Goal: Task Accomplishment & Management: Complete application form

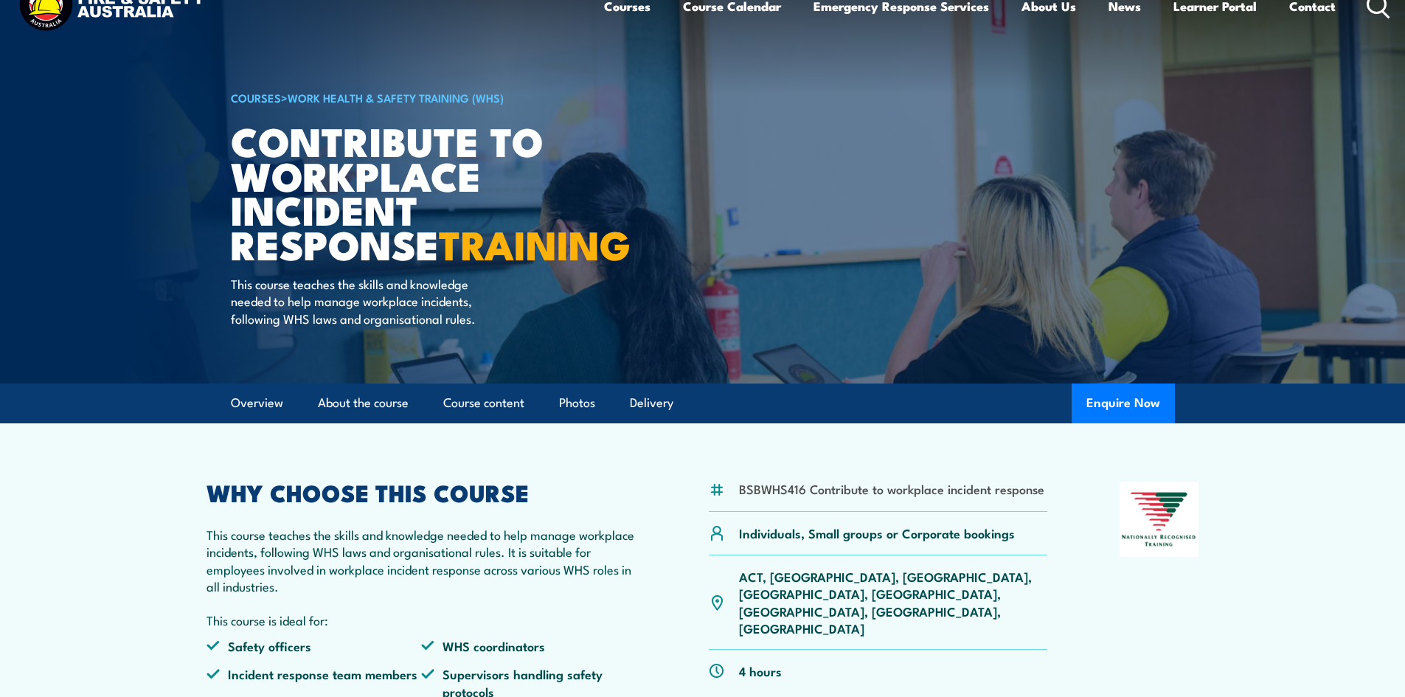
scroll to position [74, 0]
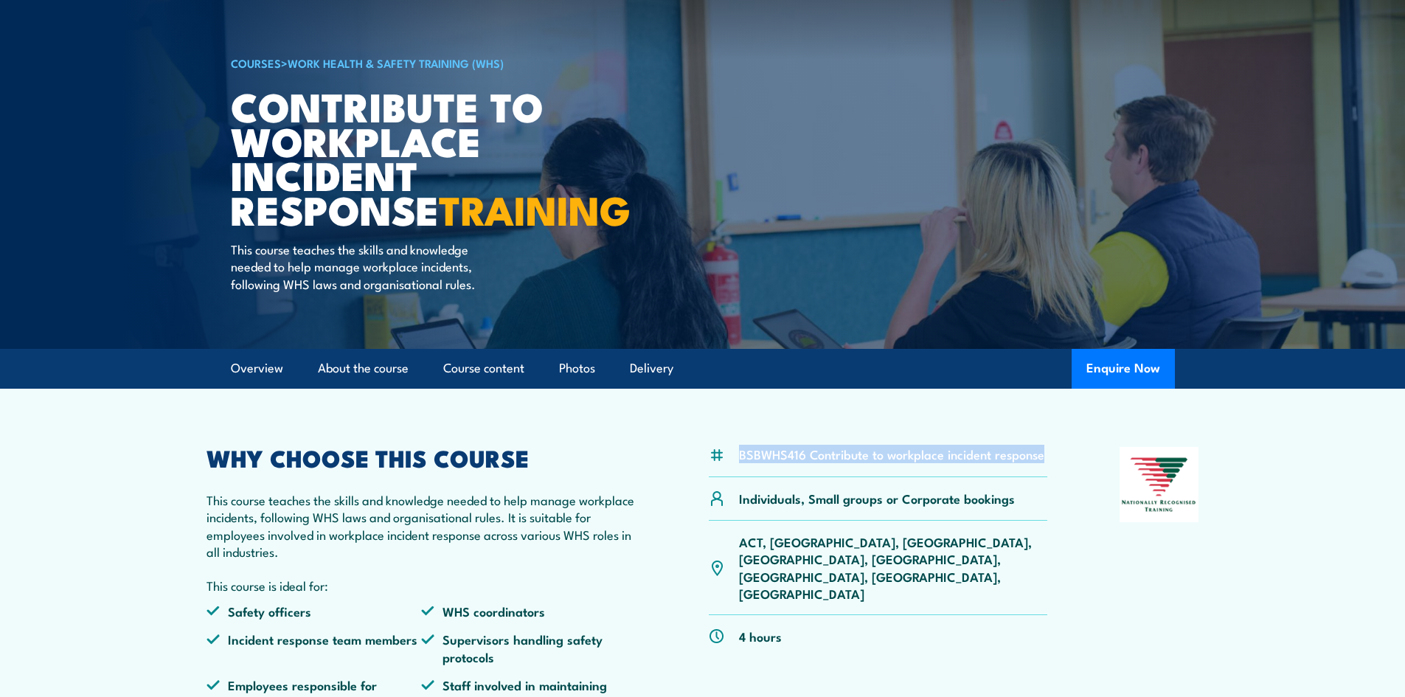
drag, startPoint x: 1047, startPoint y: 485, endPoint x: 761, endPoint y: 485, distance: 285.5
click at [738, 477] on div "BSBWHS416 Contribute to workplace incident response" at bounding box center [878, 462] width 339 height 30
copy li "BSBWHS416 Contribute to workplace incident response"
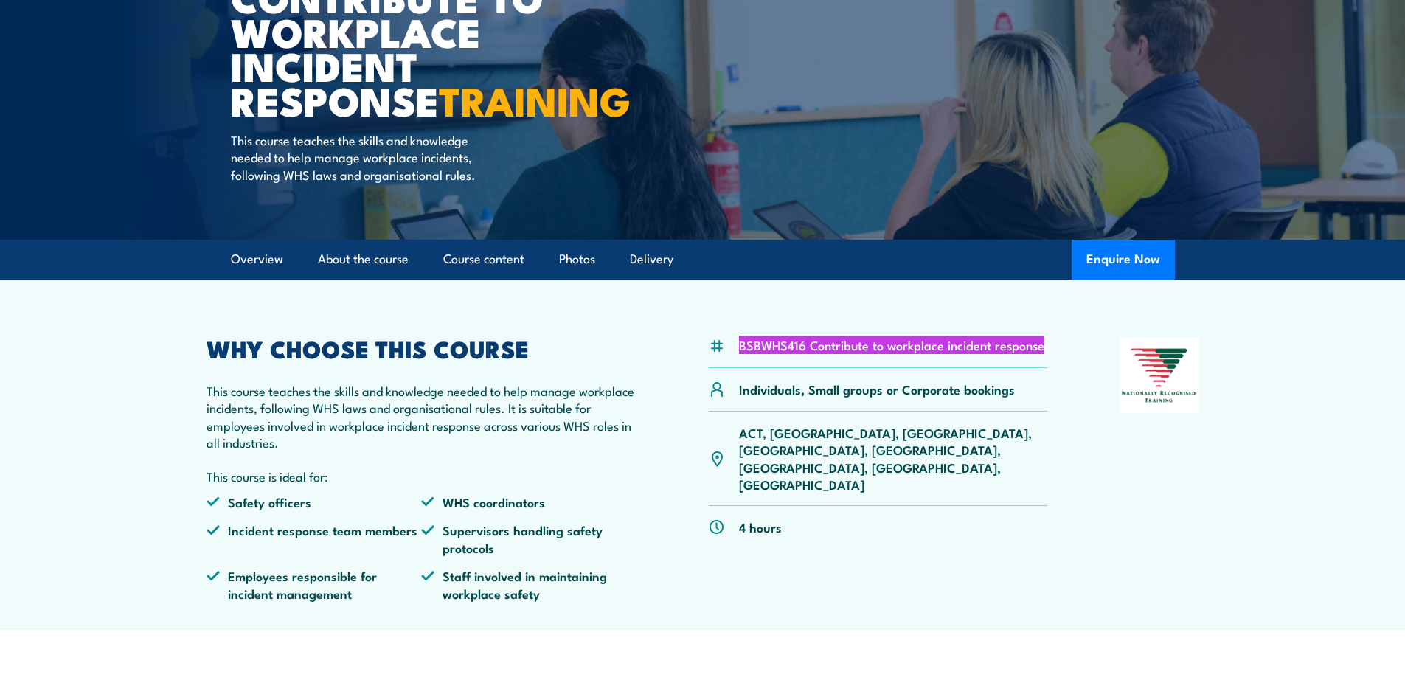
scroll to position [221, 0]
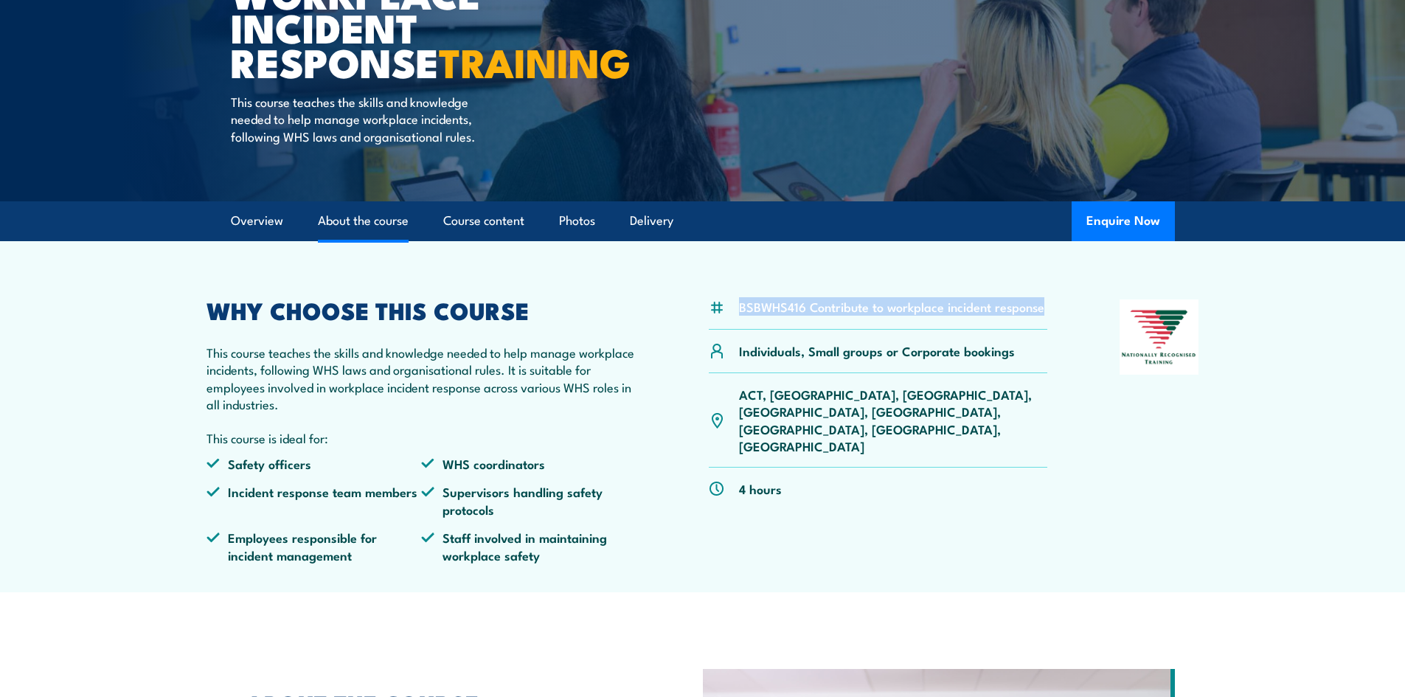
click at [356, 240] on link "About the course" at bounding box center [363, 220] width 91 height 39
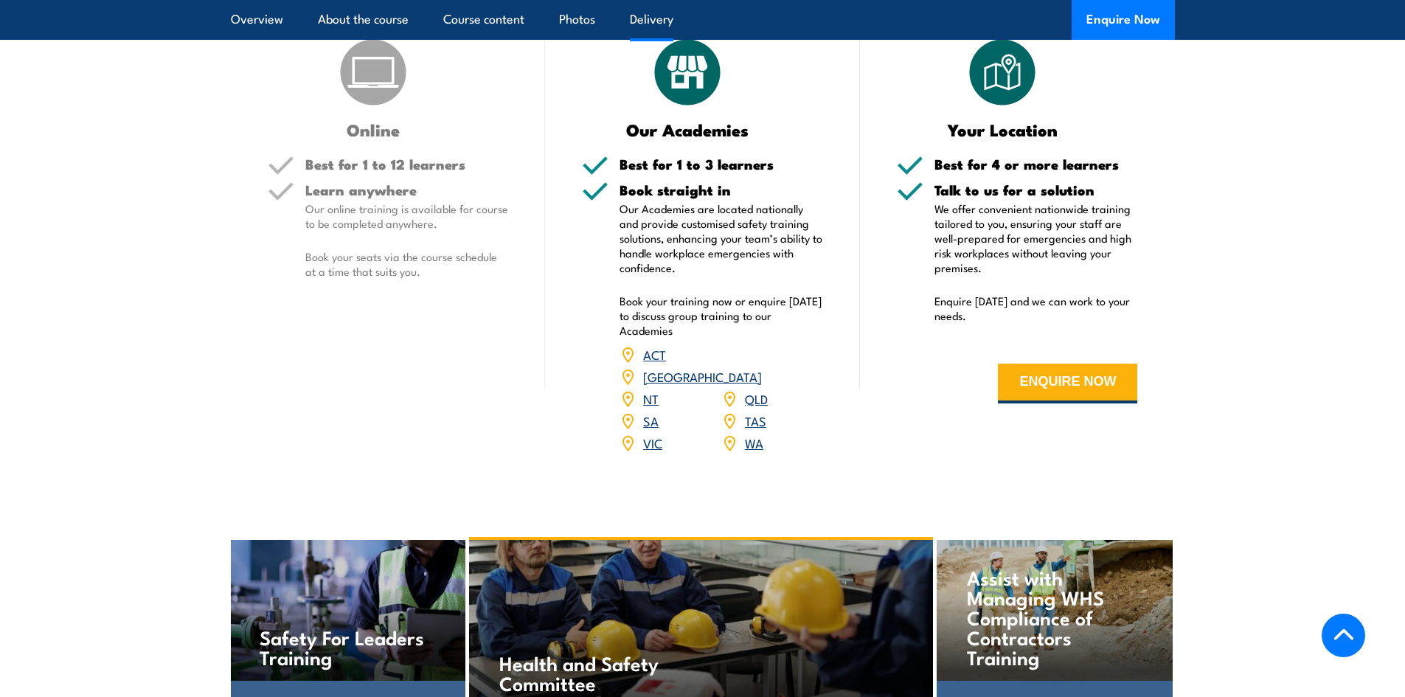
scroll to position [1704, 0]
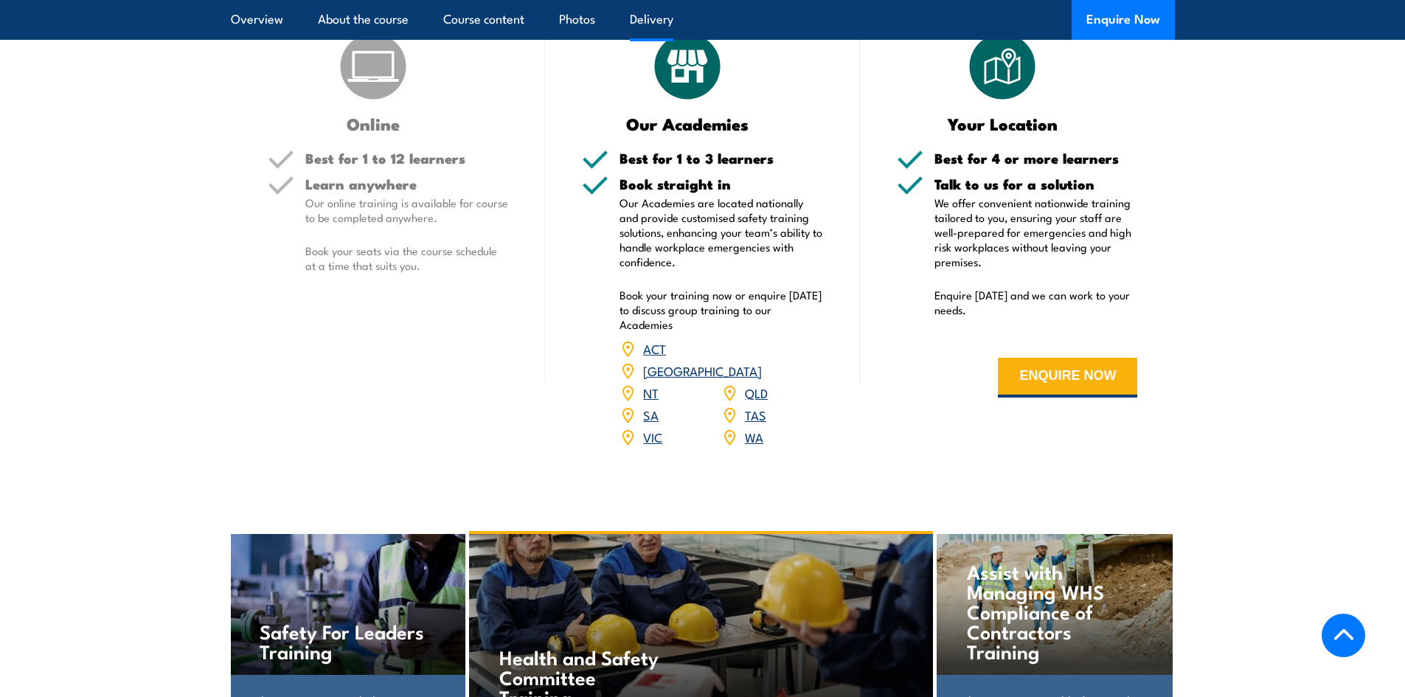
click at [755, 446] on link "WA" at bounding box center [754, 437] width 18 height 18
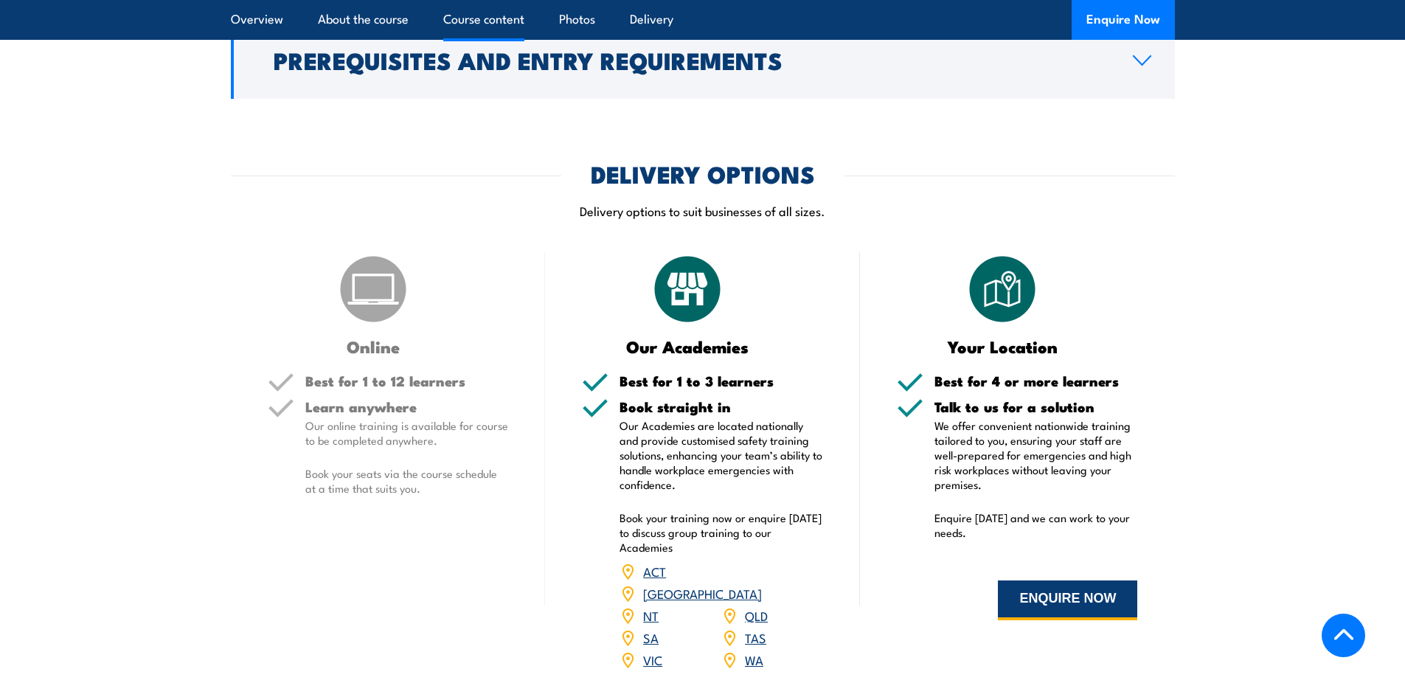
scroll to position [1722, 0]
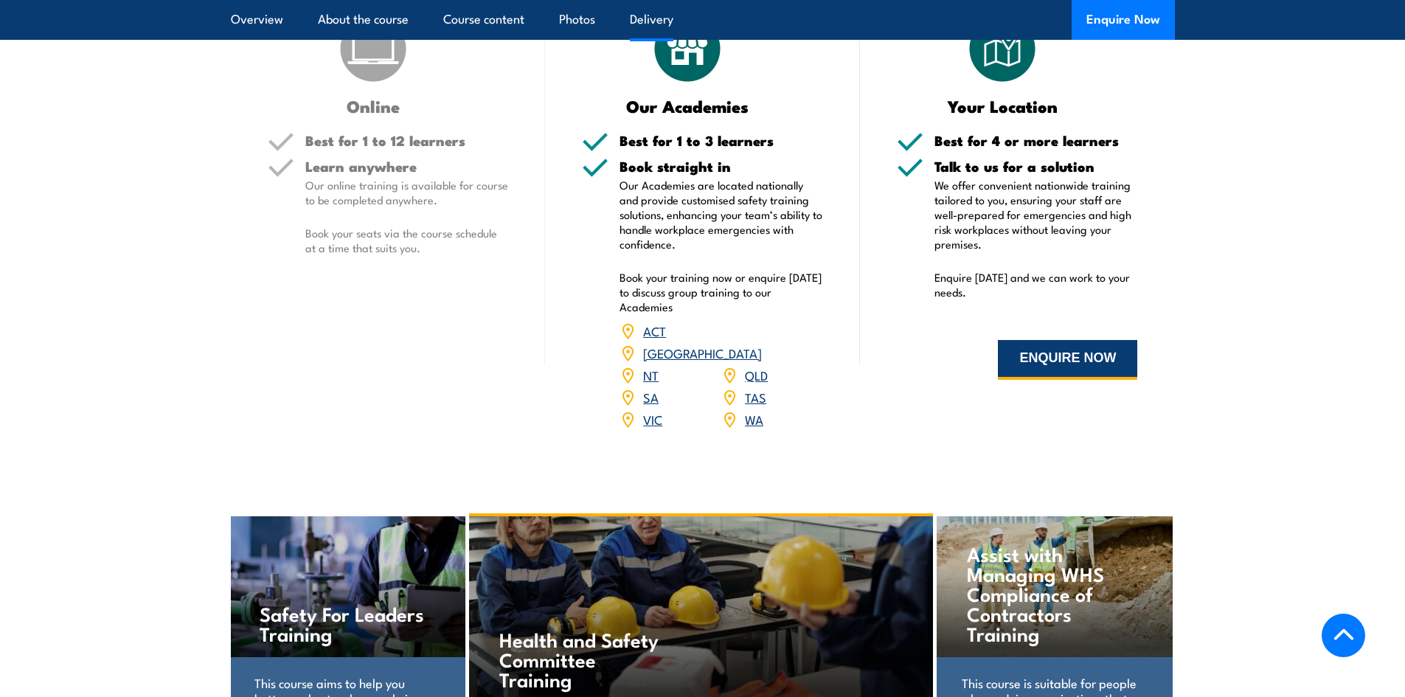
click at [1059, 380] on button "ENQUIRE NOW" at bounding box center [1067, 360] width 139 height 40
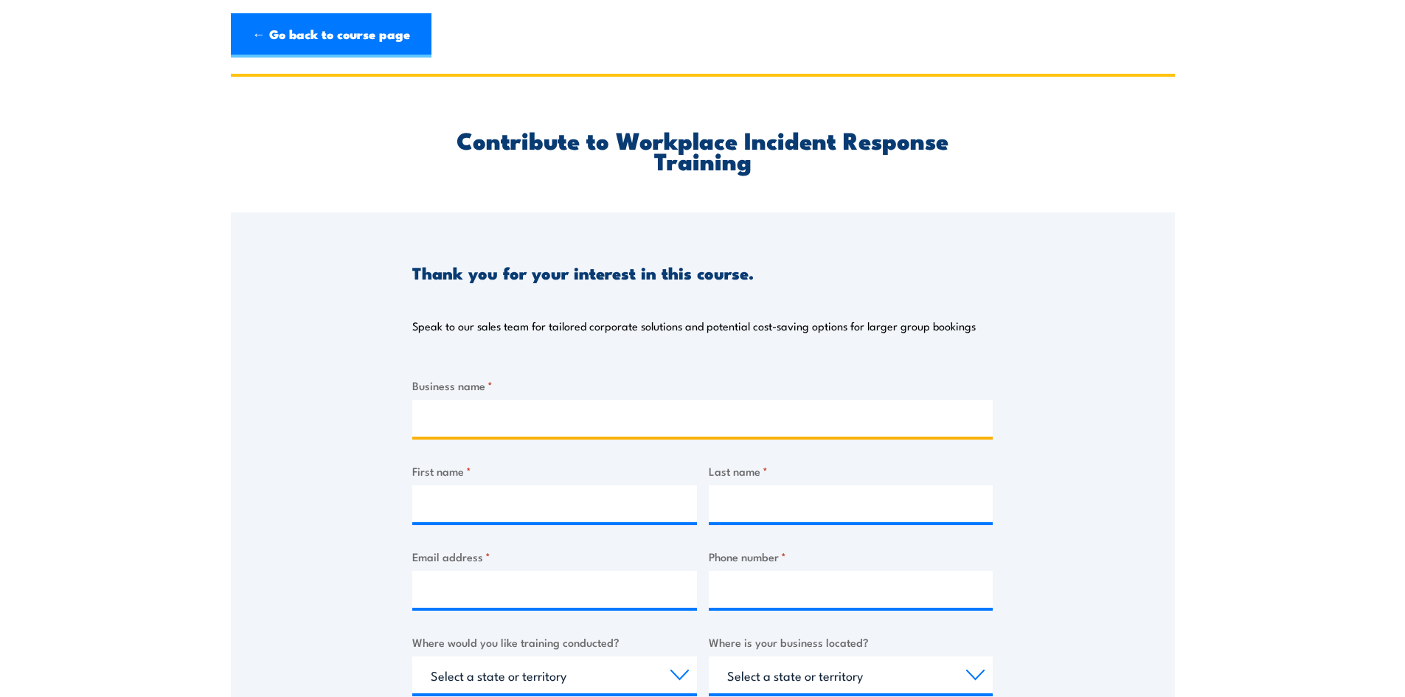
click at [520, 415] on input "Business name *" at bounding box center [702, 418] width 581 height 37
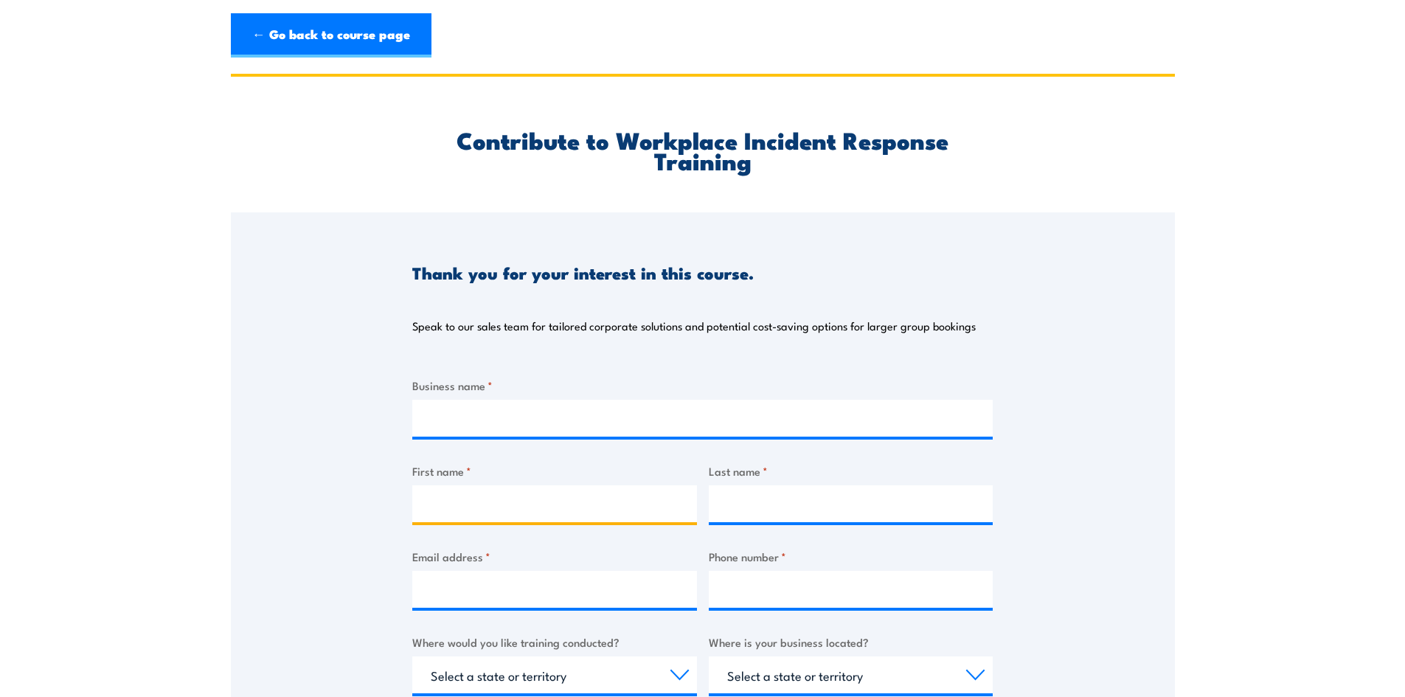
click at [464, 508] on input "First name *" at bounding box center [554, 503] width 285 height 37
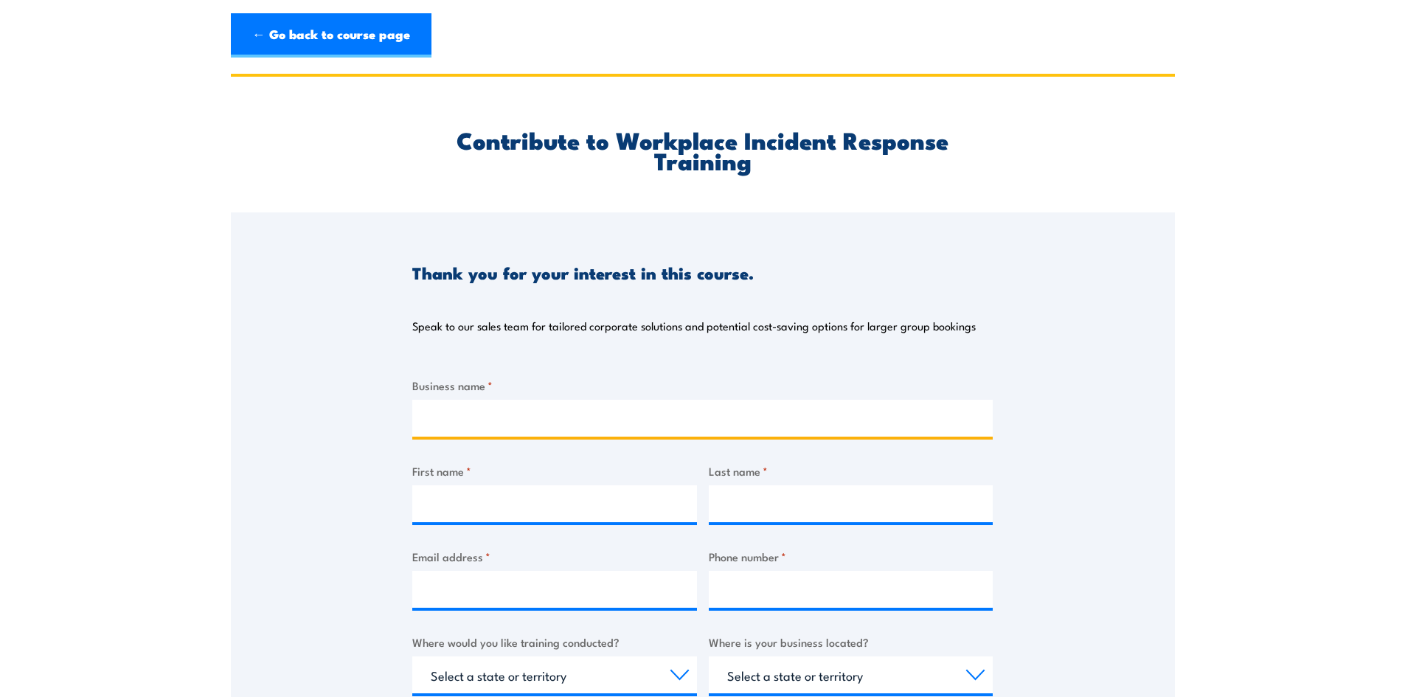
click at [482, 416] on input "Business name *" at bounding box center [702, 418] width 581 height 37
type input "N/A"
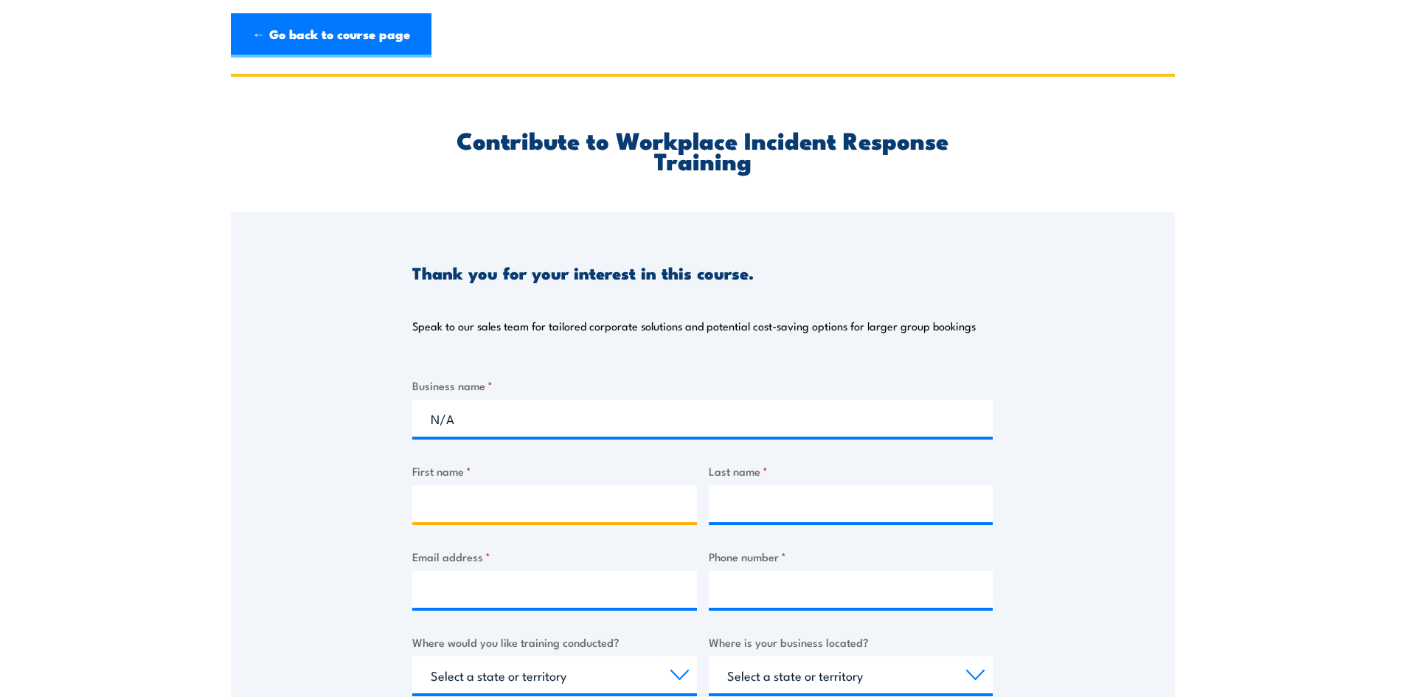
click at [480, 493] on input "First name *" at bounding box center [554, 503] width 285 height 37
type input "Sally"
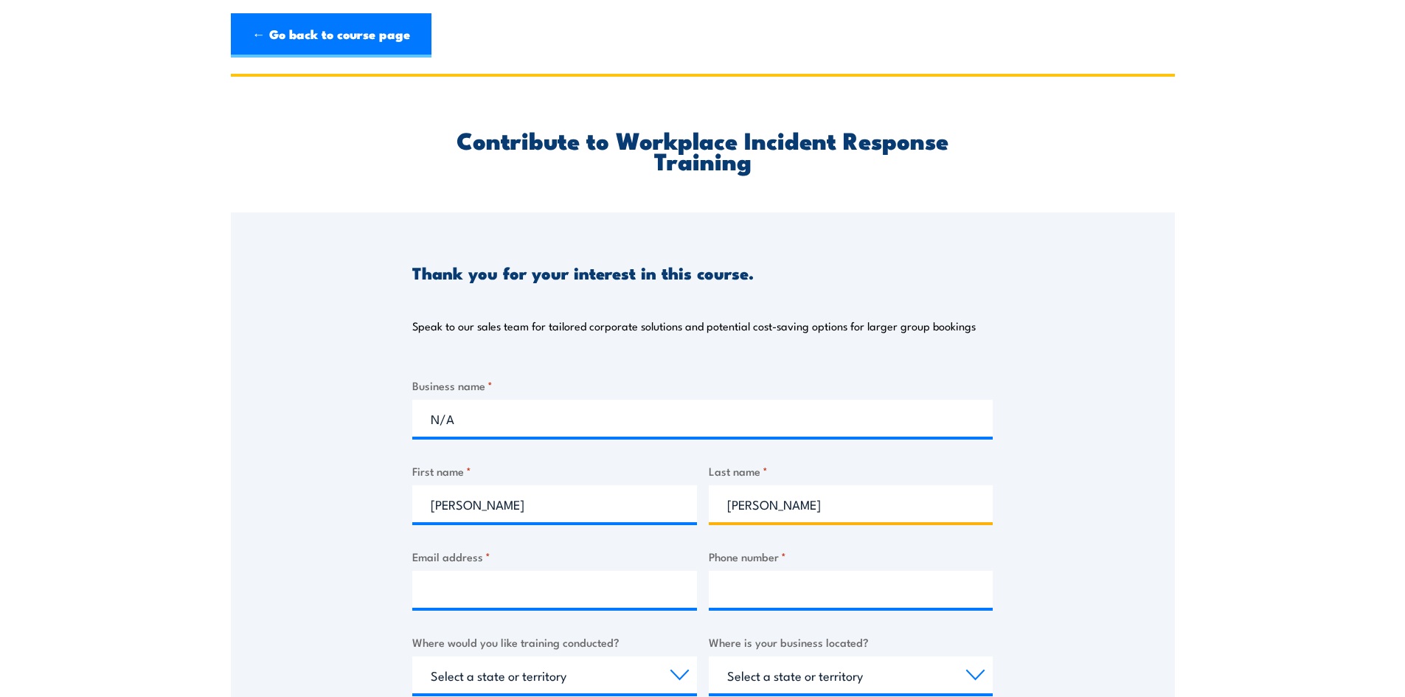
type input "Currie"
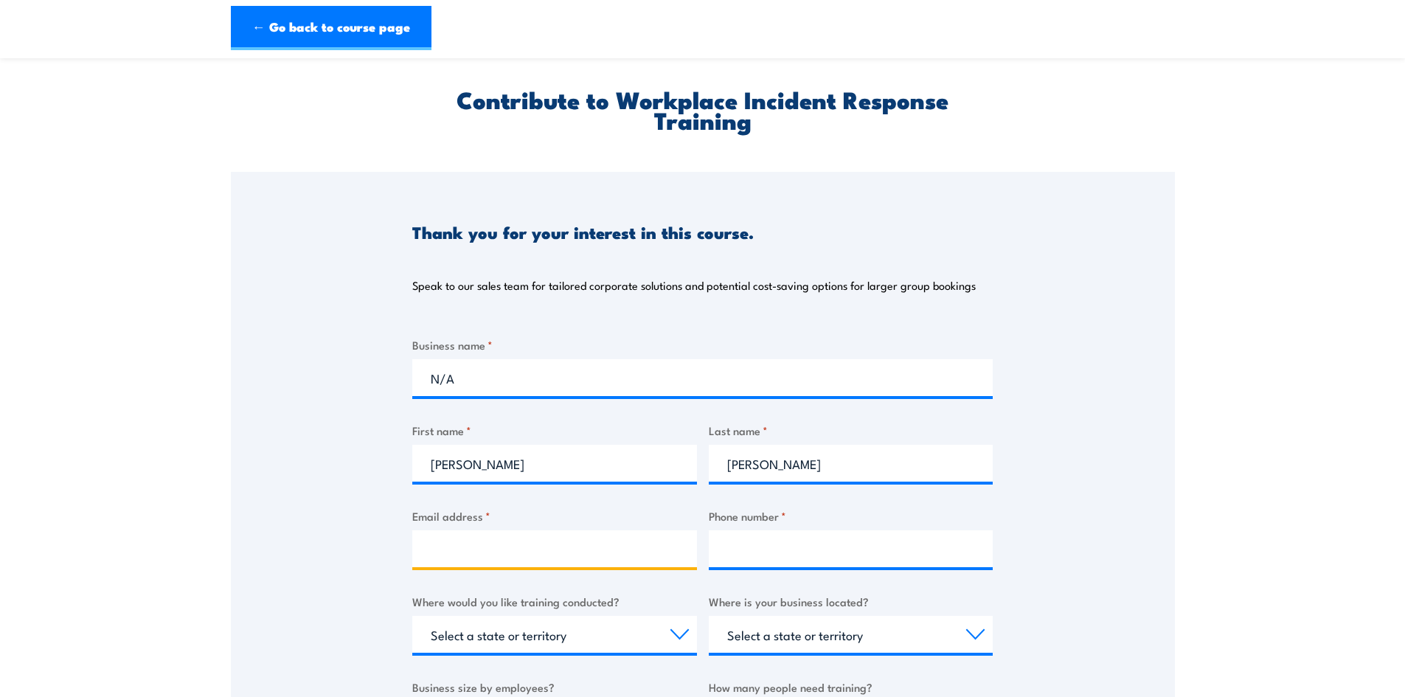
scroll to position [74, 0]
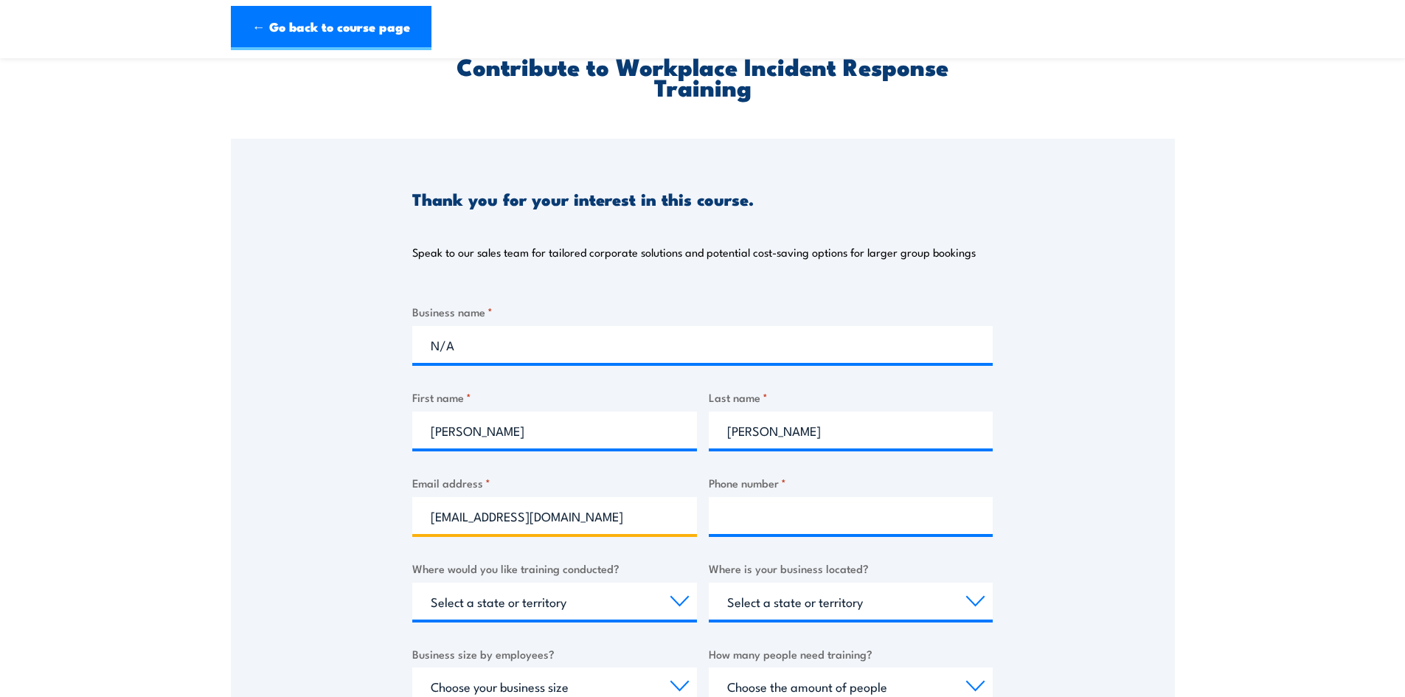
type input "[EMAIL_ADDRESS][DOMAIN_NAME]"
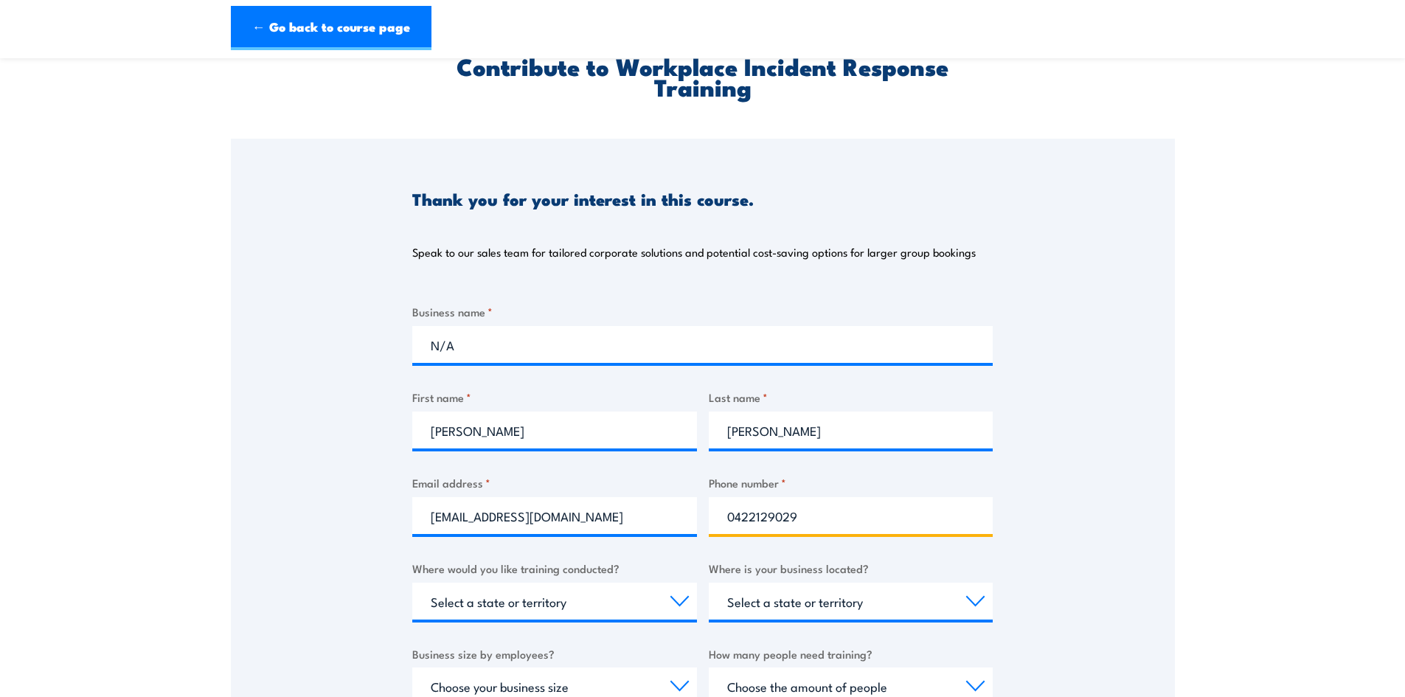
type input "0422129029"
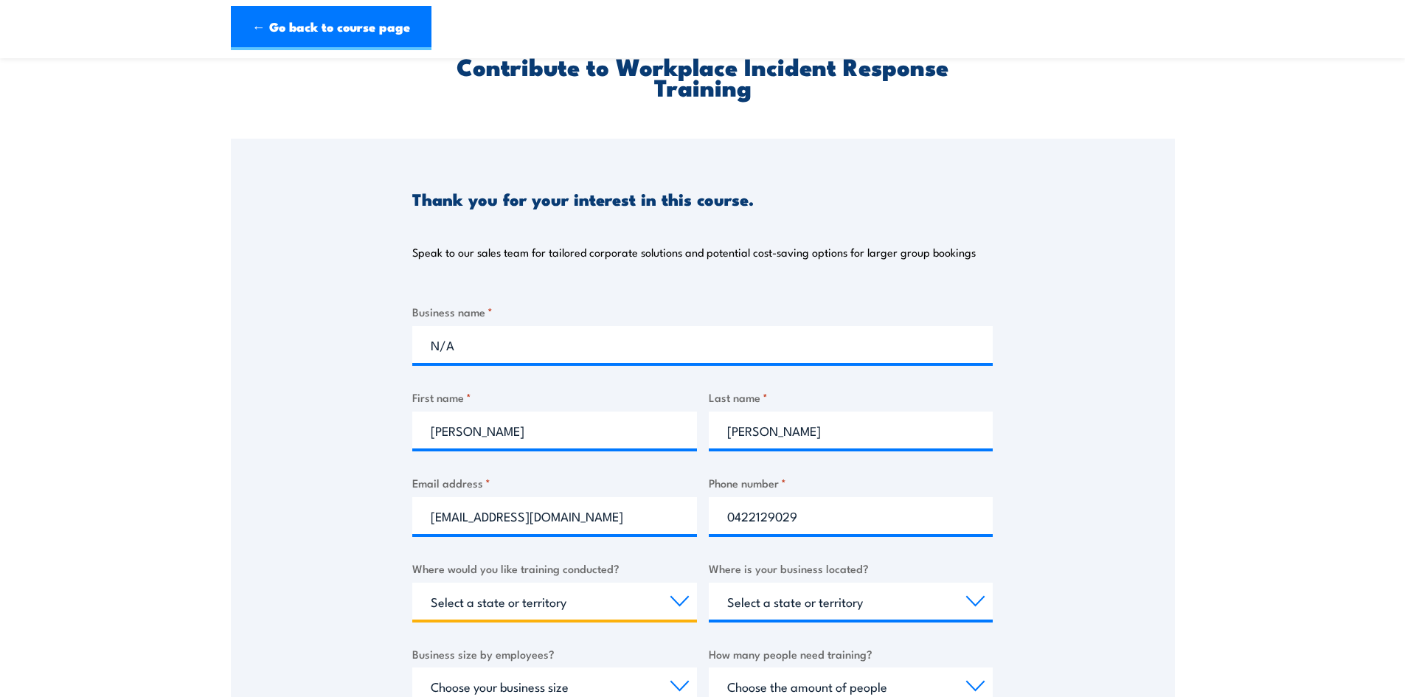
click at [519, 599] on select "Select a state or territory Nationally - multiple locations QLD NSW VIC SA ACT …" at bounding box center [554, 601] width 285 height 37
select select "WA"
click at [412, 583] on select "Select a state or territory Nationally - multiple locations QLD NSW VIC SA ACT …" at bounding box center [554, 601] width 285 height 37
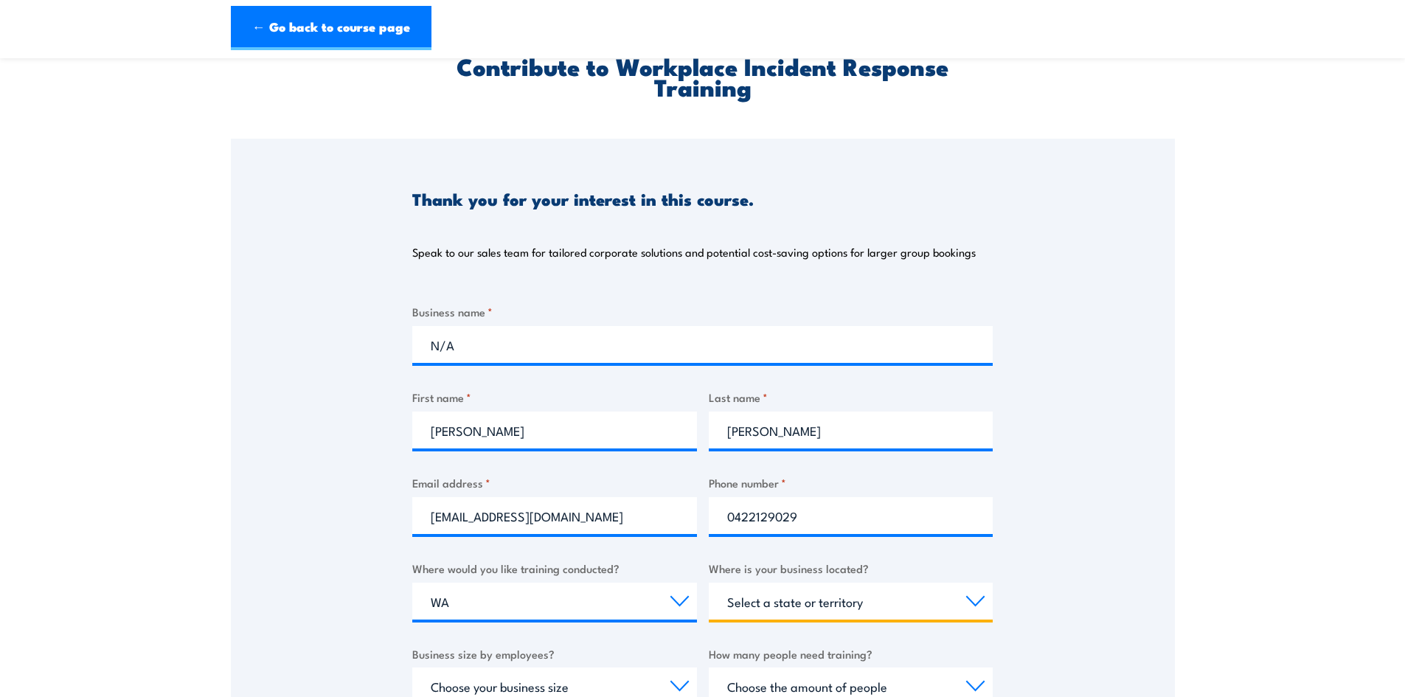
click at [769, 603] on select "Select a state or territory QLD NSW VIC SA ACT WA TAS NT" at bounding box center [851, 601] width 285 height 37
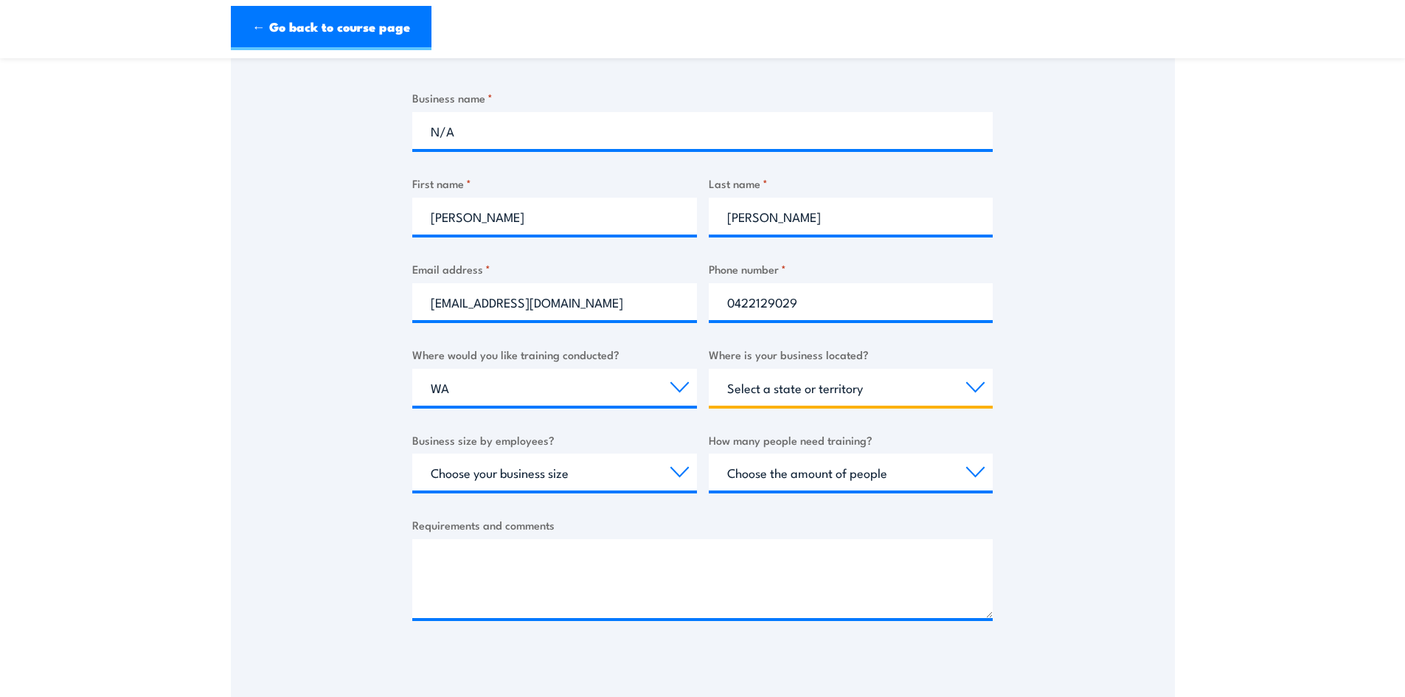
scroll to position [295, 0]
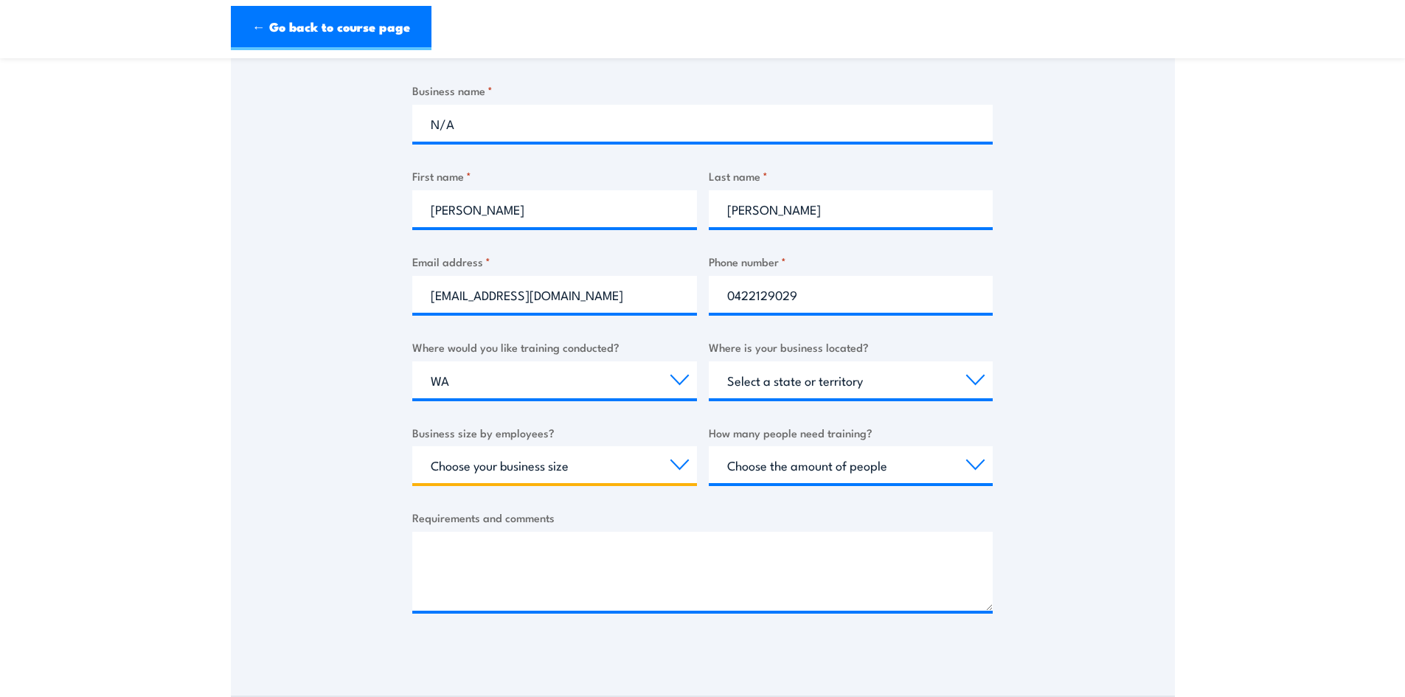
click at [529, 473] on select "Choose your business size 1 to 19 20 to 199 200+" at bounding box center [554, 464] width 285 height 37
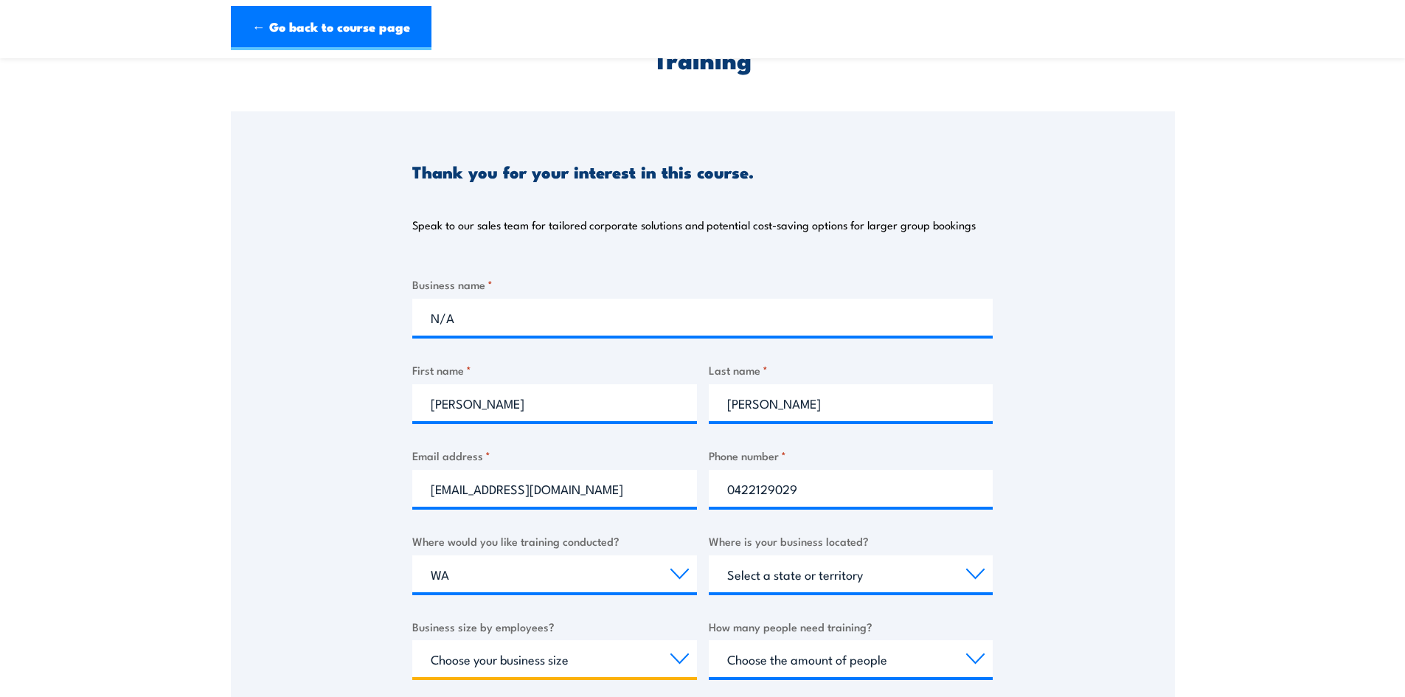
scroll to position [0, 0]
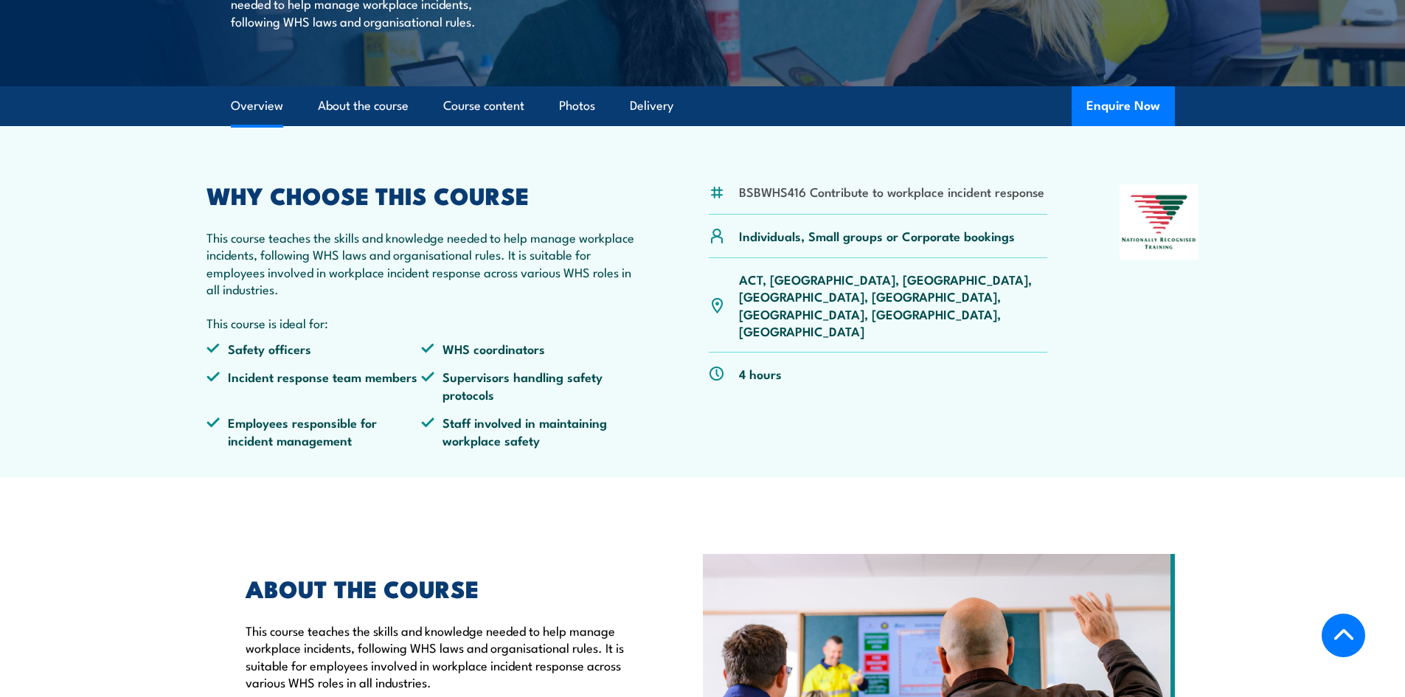
scroll to position [394, 0]
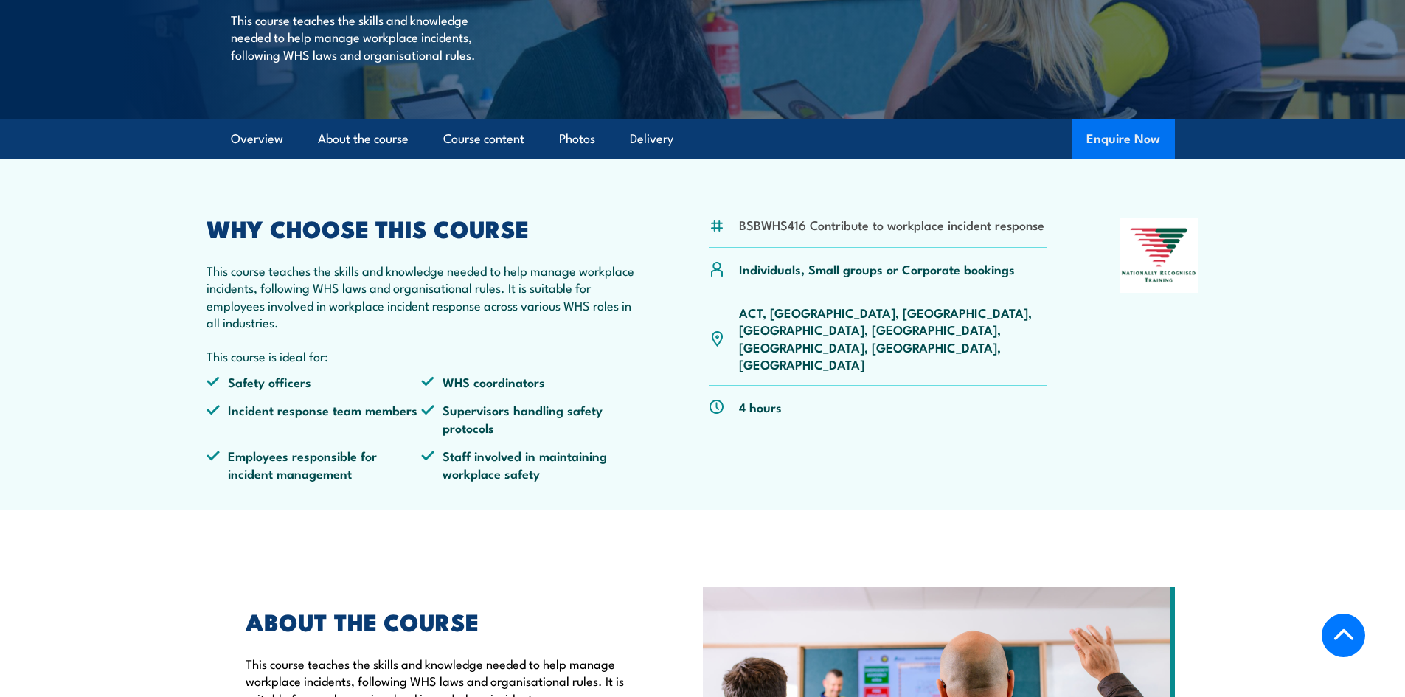
click at [1132, 159] on button "Enquire Now" at bounding box center [1123, 140] width 103 height 40
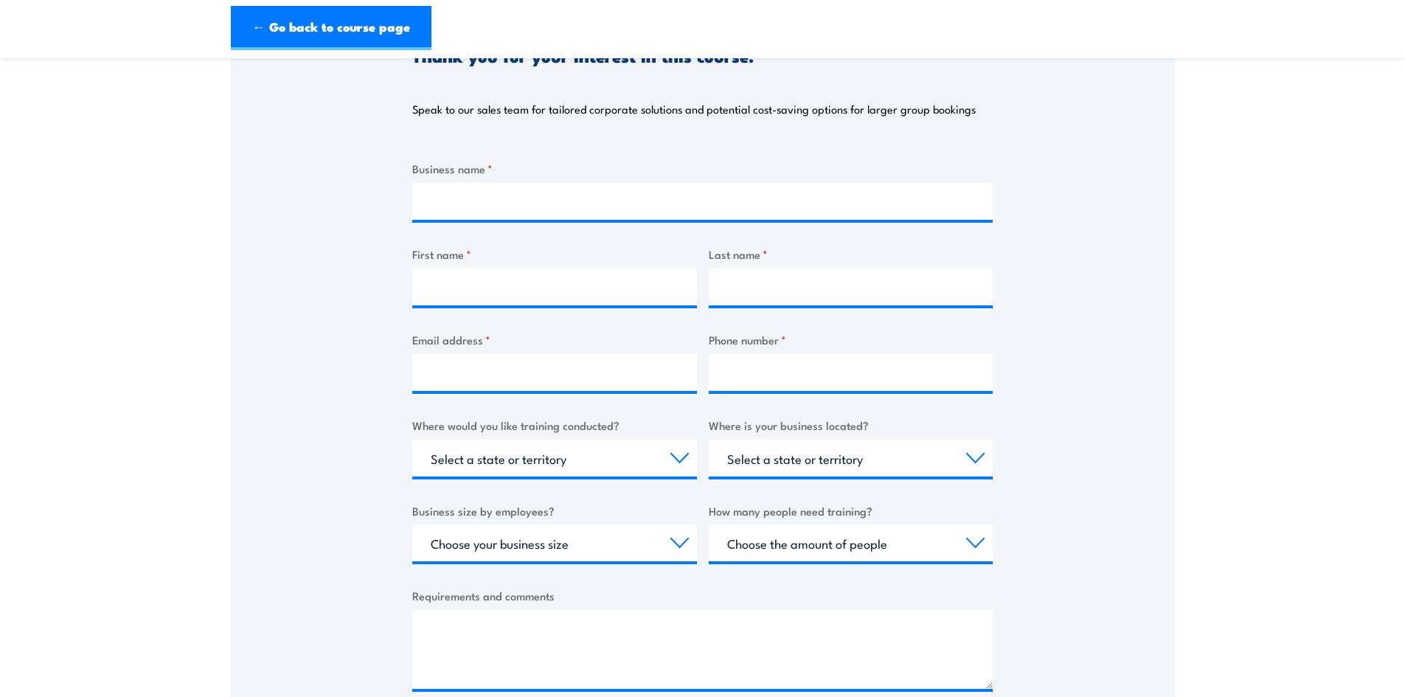
scroll to position [221, 0]
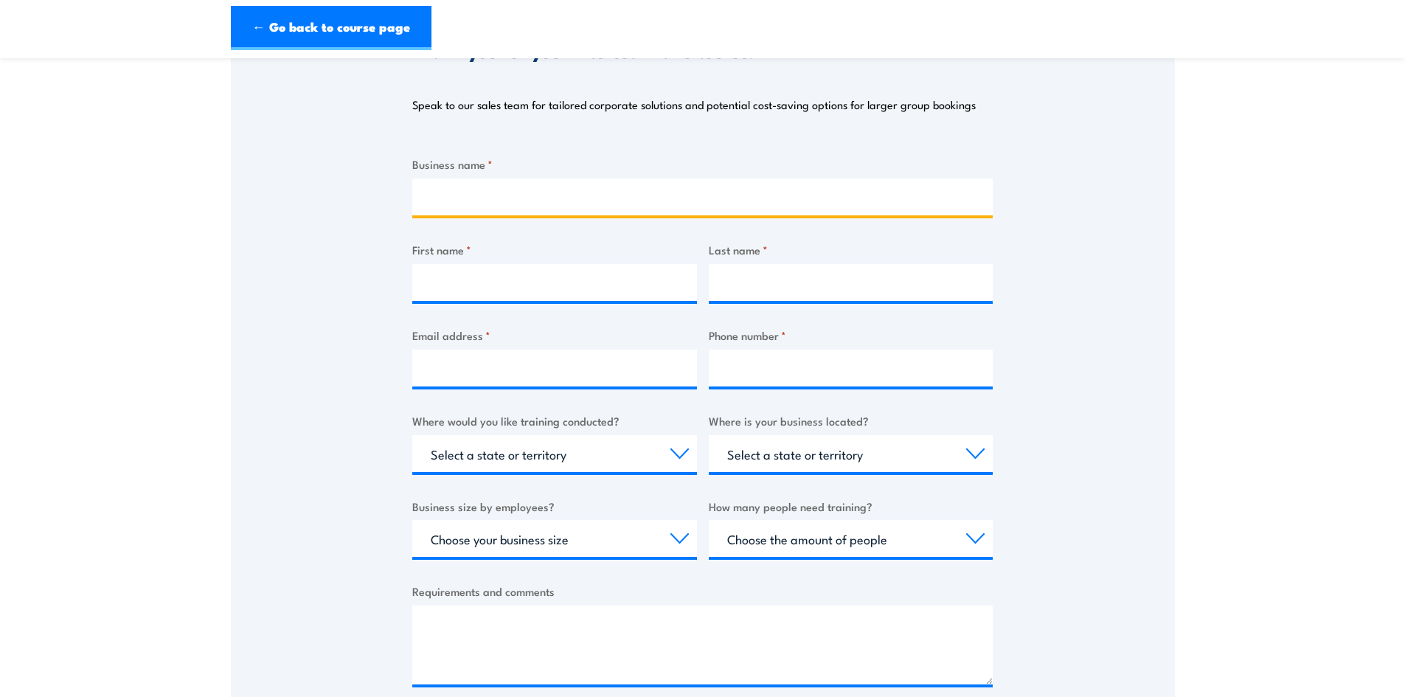
click at [513, 210] on input "Business name *" at bounding box center [702, 197] width 581 height 37
type input "n/a"
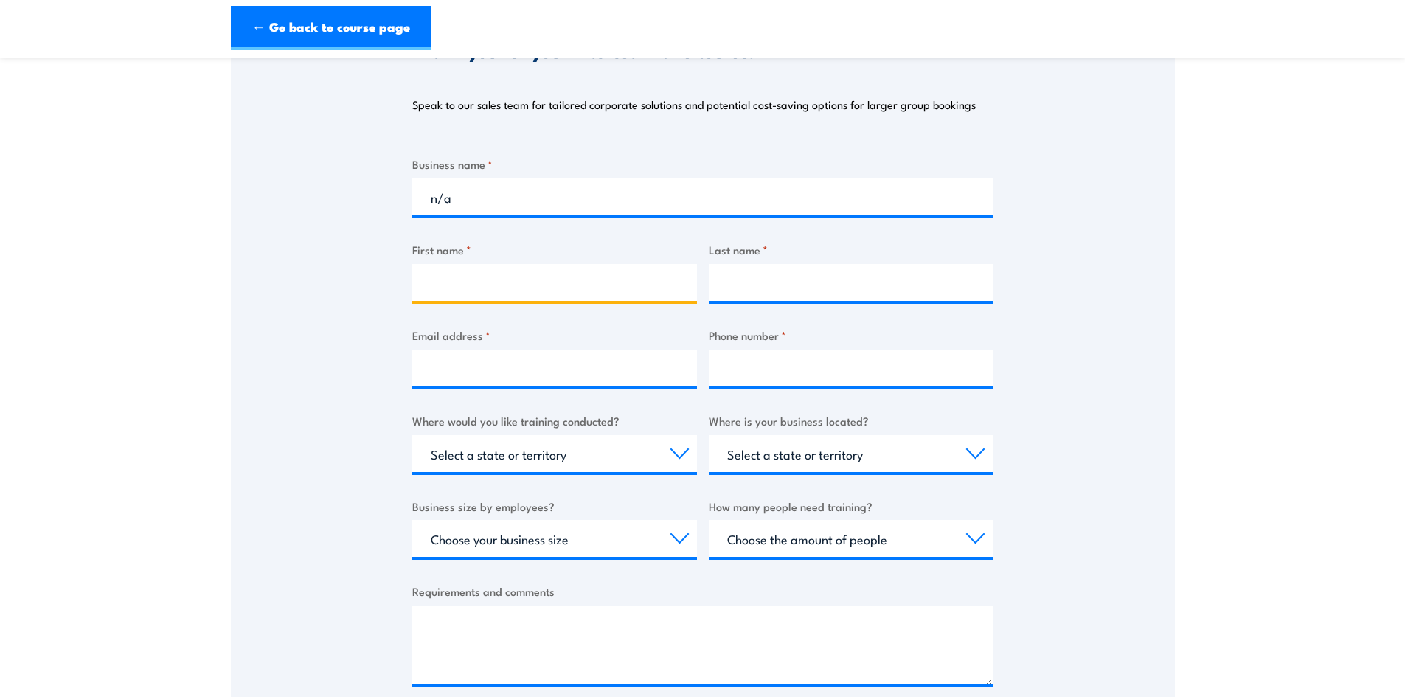
click at [442, 288] on input "First name *" at bounding box center [554, 282] width 285 height 37
type input "sally"
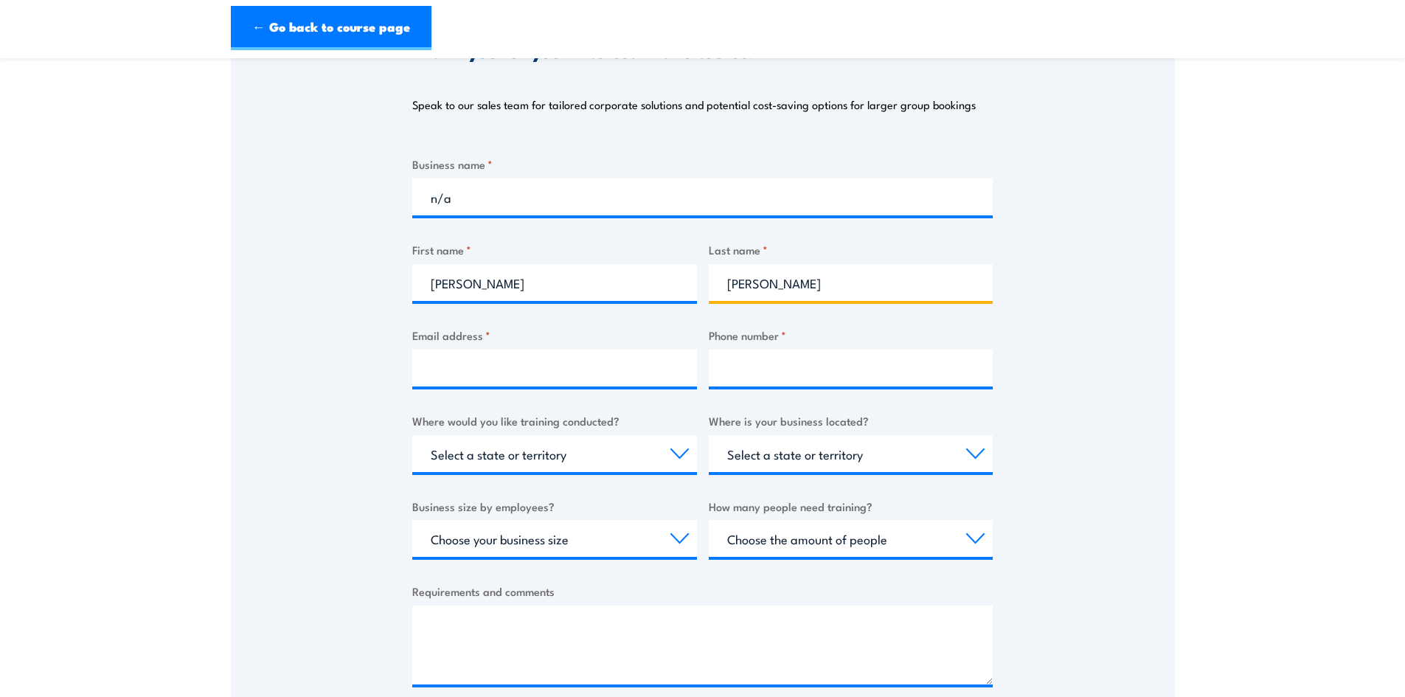
type input "currie"
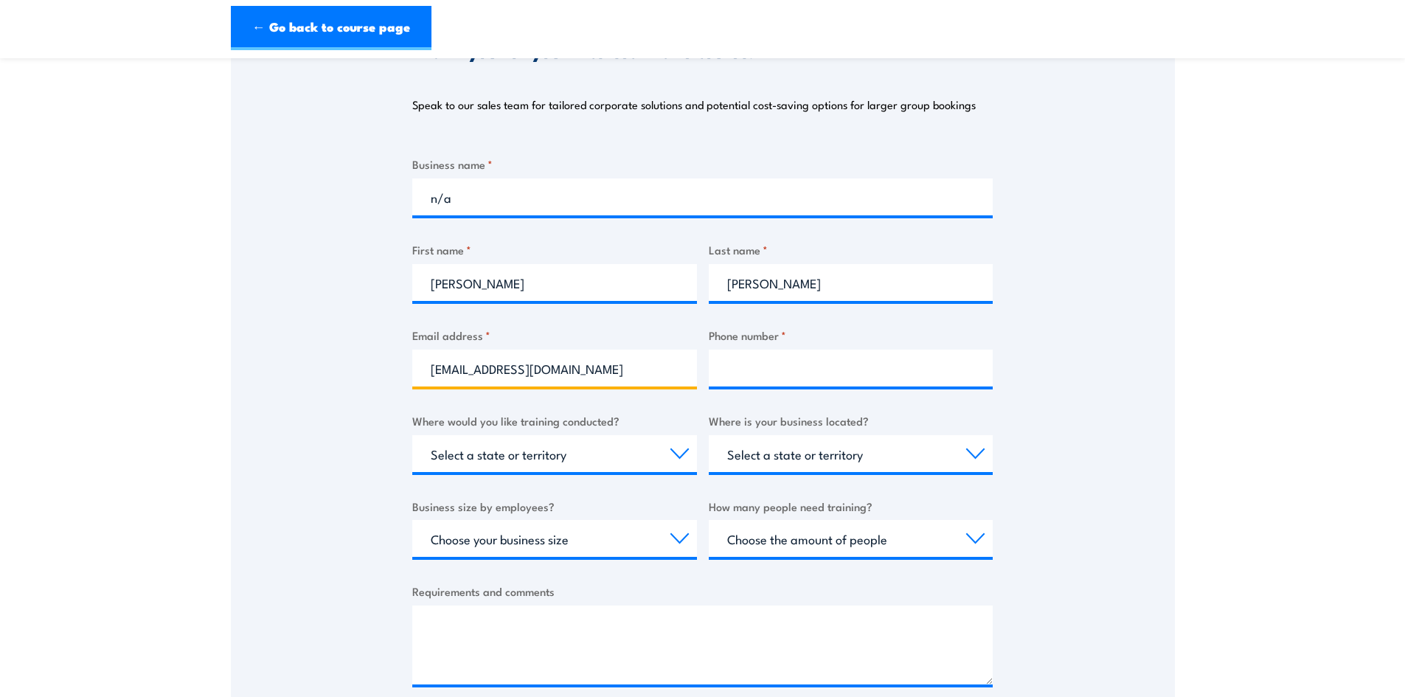
type input "button_81@hotmail.com"
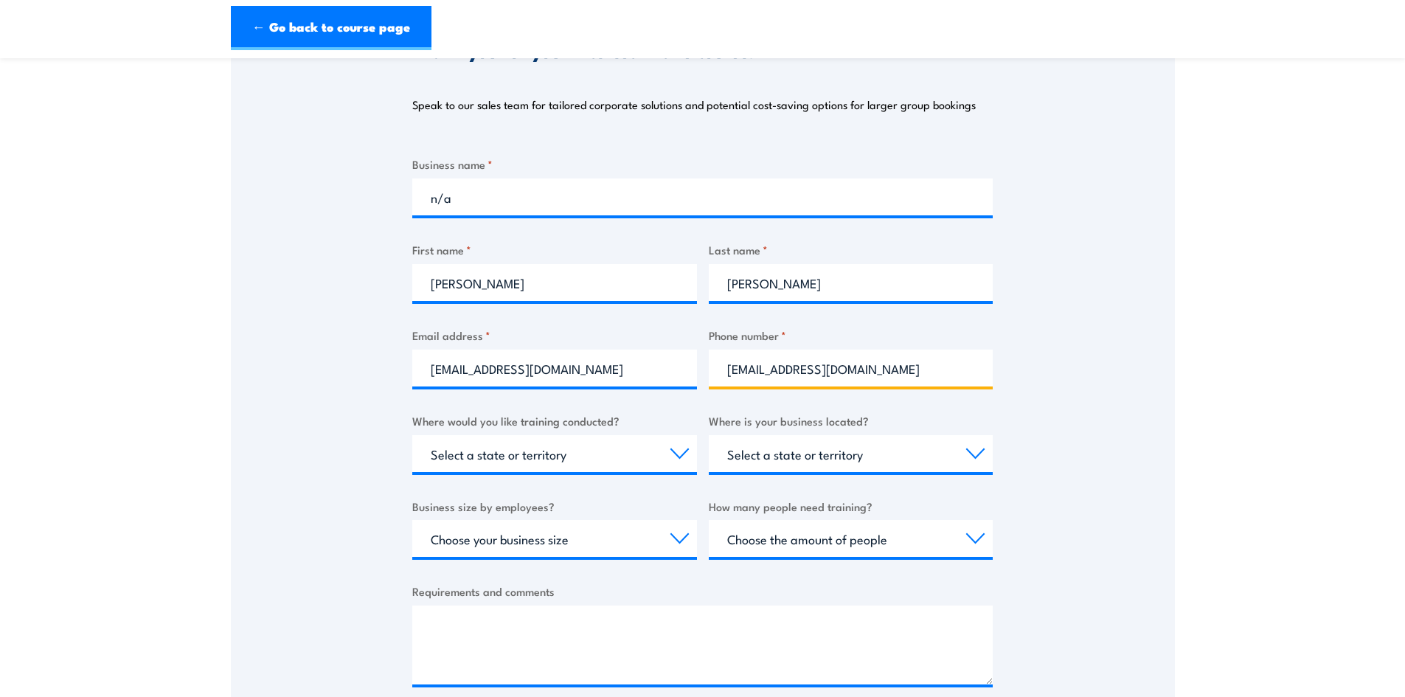
type input "button_81@hotmail.com"
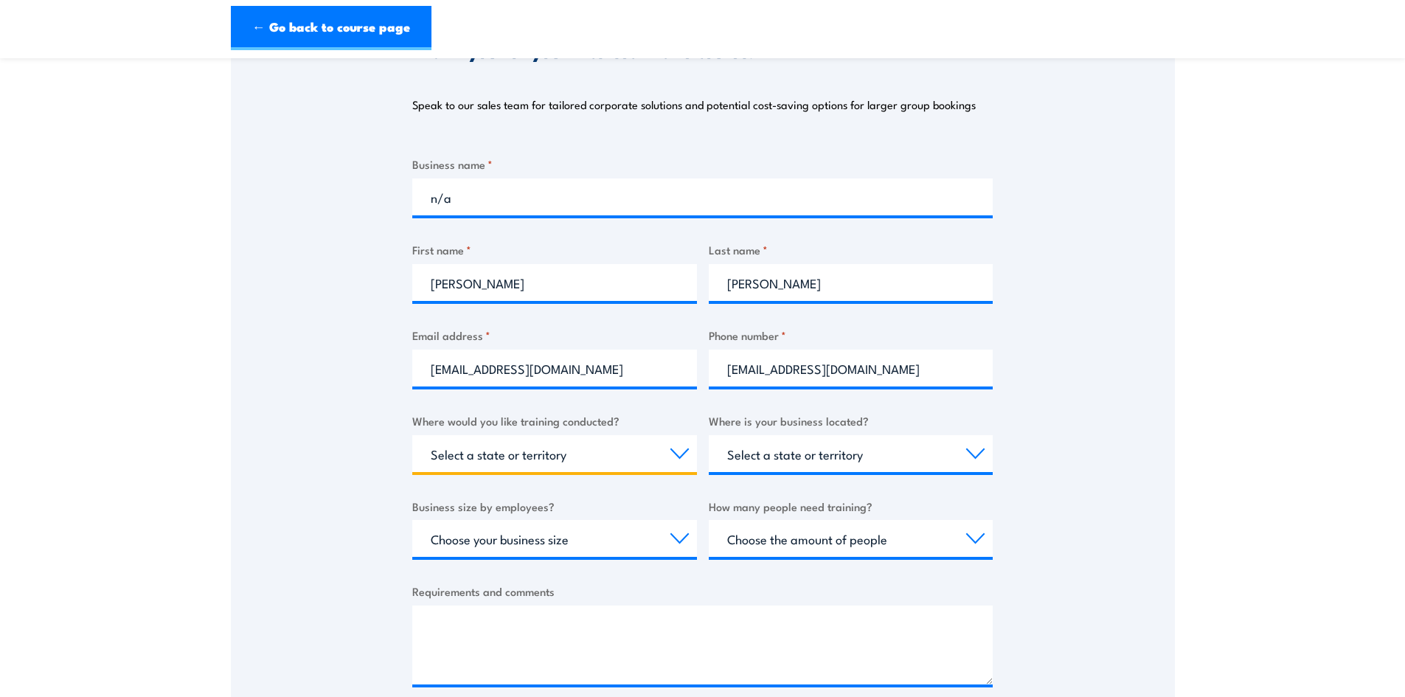
click at [453, 456] on select "Select a state or territory Nationally - multiple locations QLD NSW VIC SA ACT …" at bounding box center [554, 453] width 285 height 37
select select "WA"
click at [412, 435] on select "Select a state or territory Nationally - multiple locations QLD NSW VIC SA ACT …" at bounding box center [554, 453] width 285 height 37
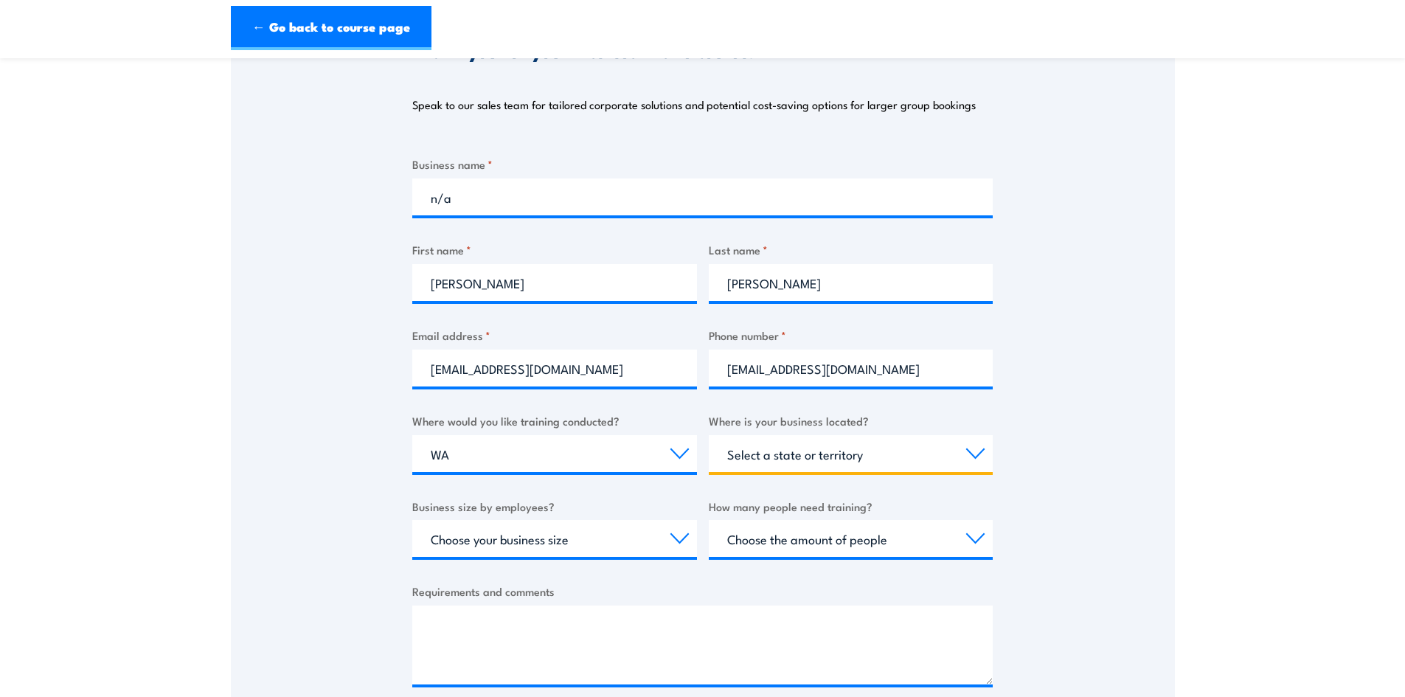
click at [781, 451] on select "Select a state or territory QLD NSW VIC SA ACT WA TAS NT" at bounding box center [851, 453] width 285 height 37
select select "WA"
click at [709, 435] on select "Select a state or territory QLD NSW VIC SA ACT WA TAS NT" at bounding box center [851, 453] width 285 height 37
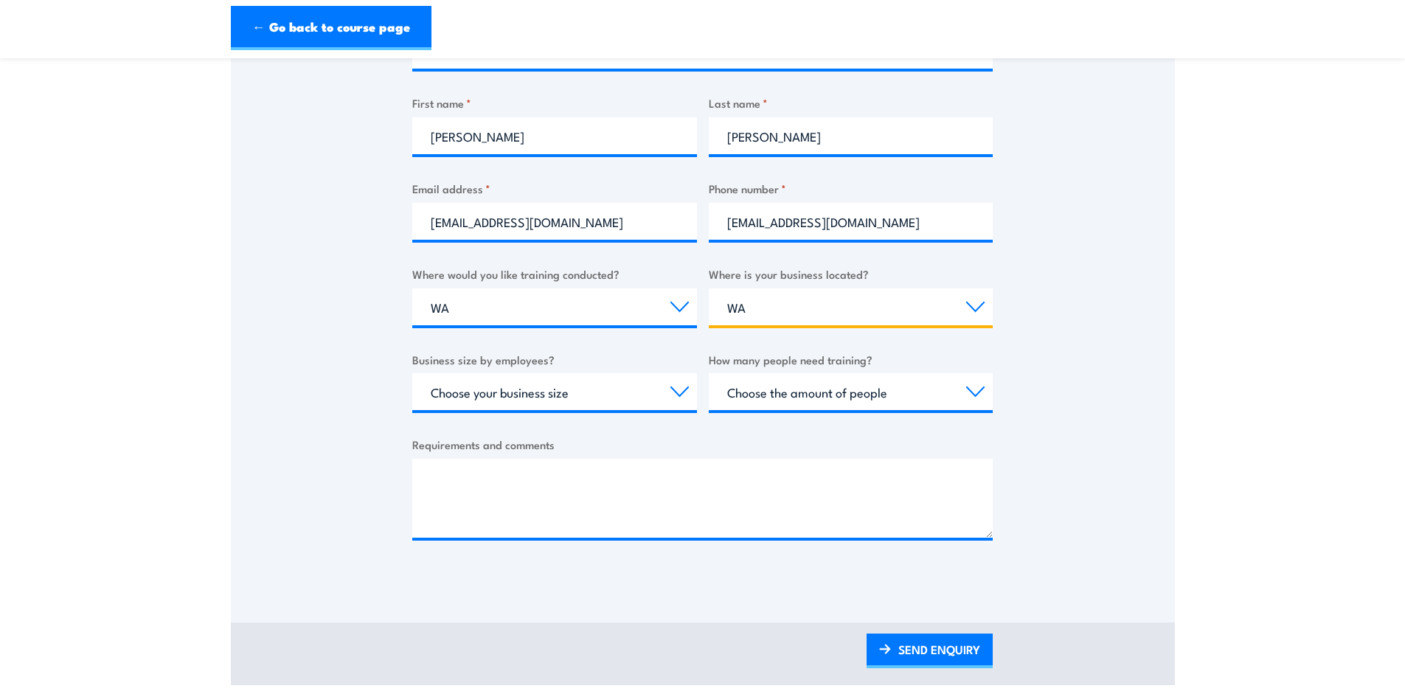
scroll to position [369, 0]
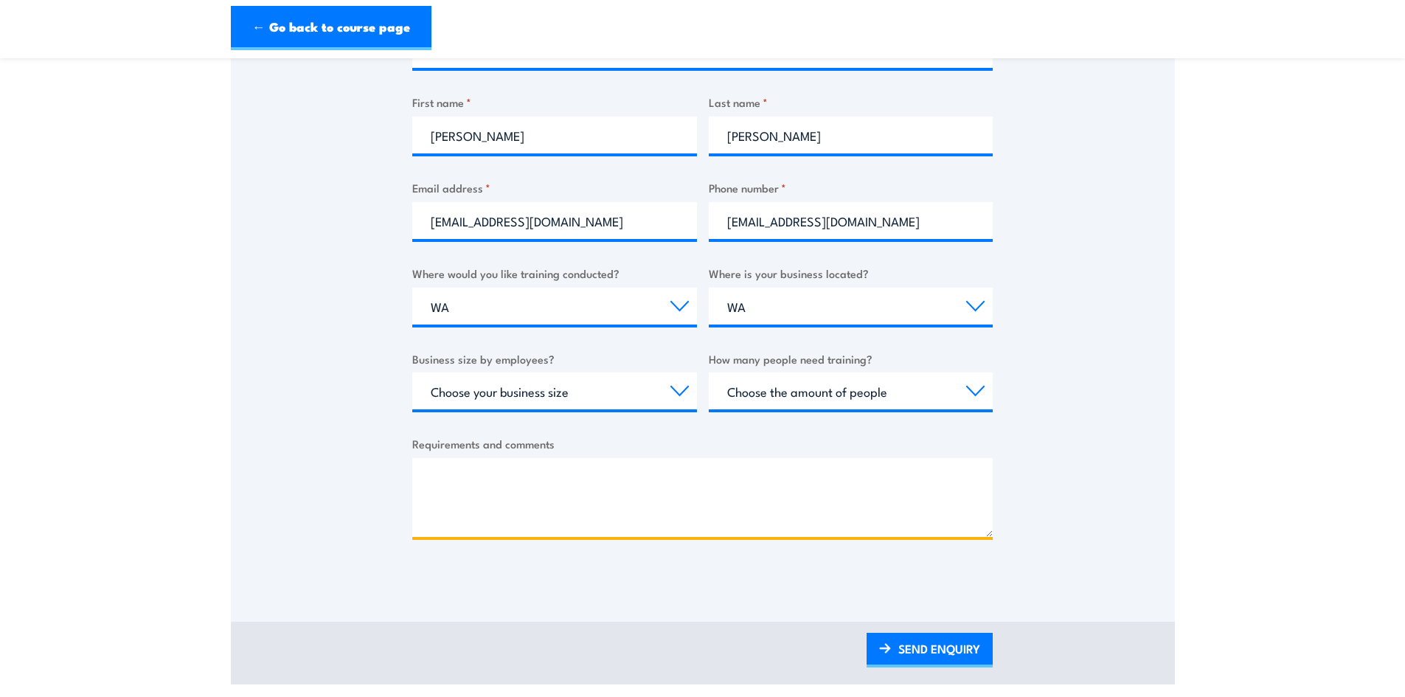
drag, startPoint x: 516, startPoint y: 474, endPoint x: 542, endPoint y: 460, distance: 30.0
click at [521, 471] on textarea "Requirements and comments" at bounding box center [702, 497] width 581 height 79
type textarea "Hello, I am just wondering when this course is being held or if I could join on…"
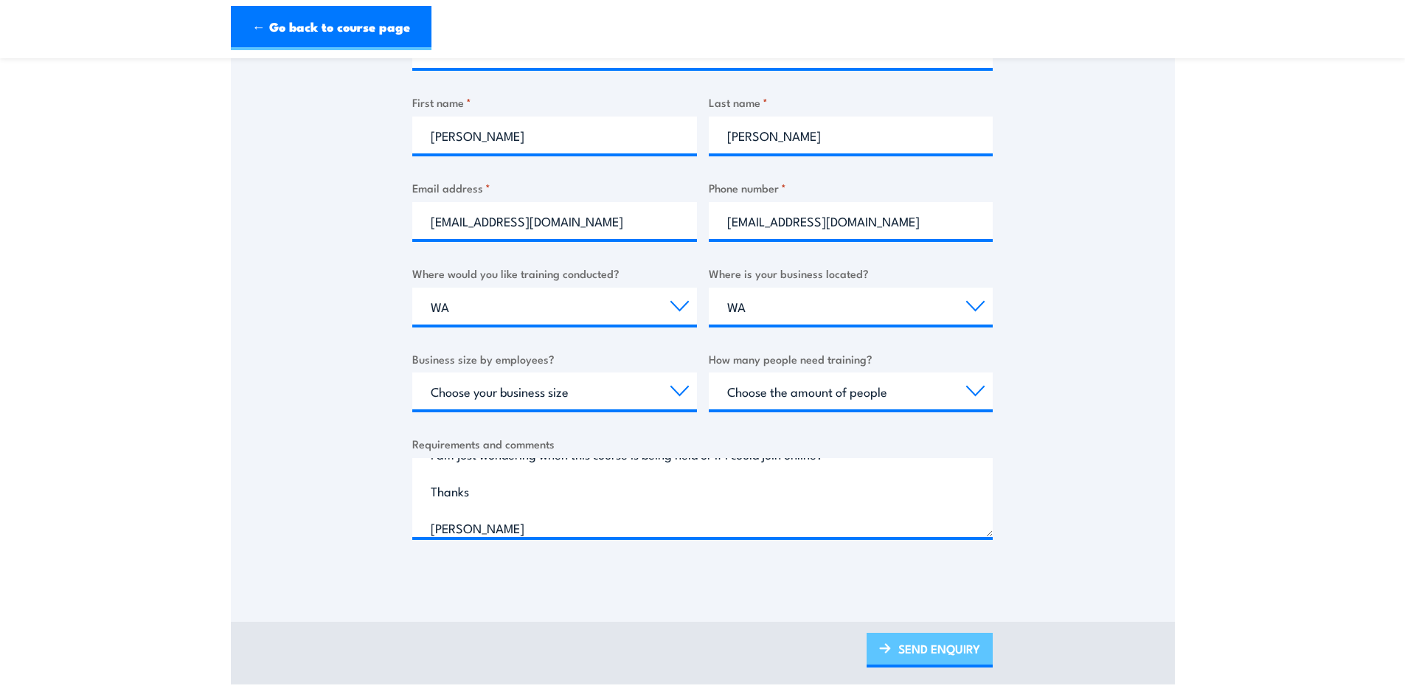
click at [932, 653] on link "SEND ENQUIRY" at bounding box center [930, 650] width 126 height 35
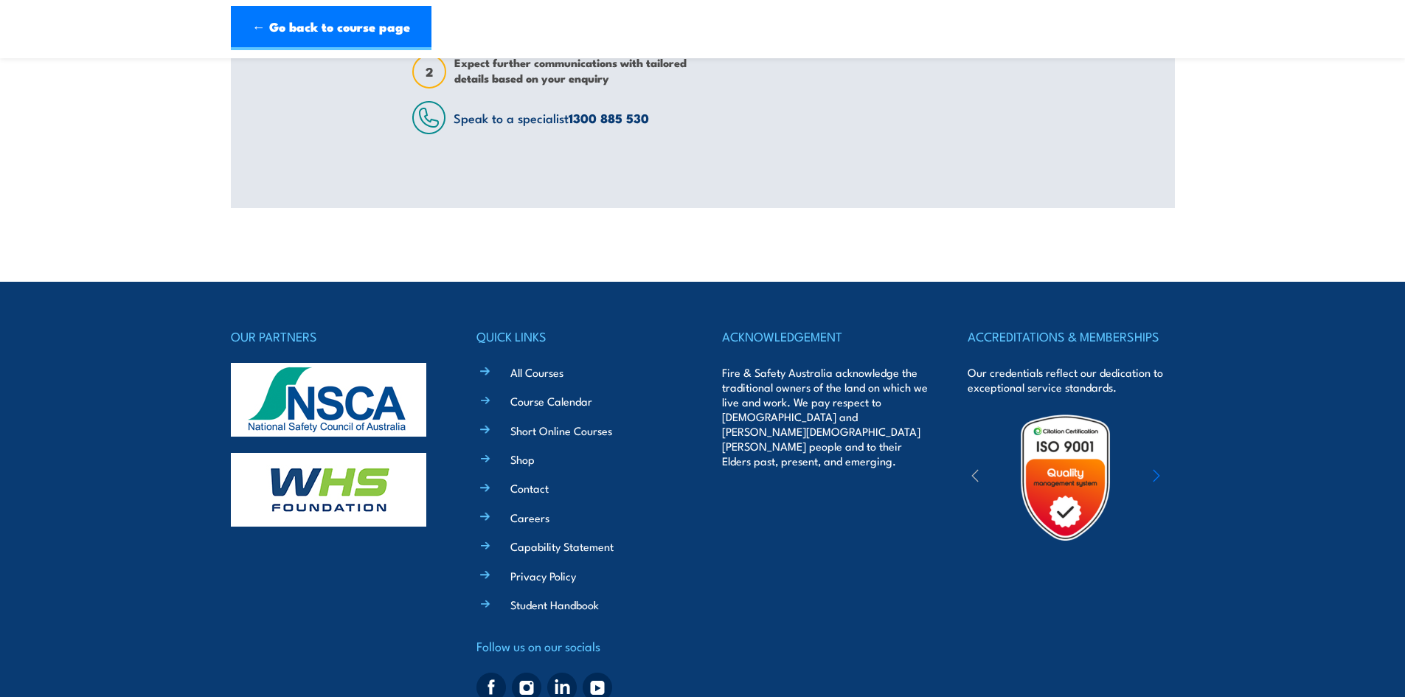
scroll to position [0, 0]
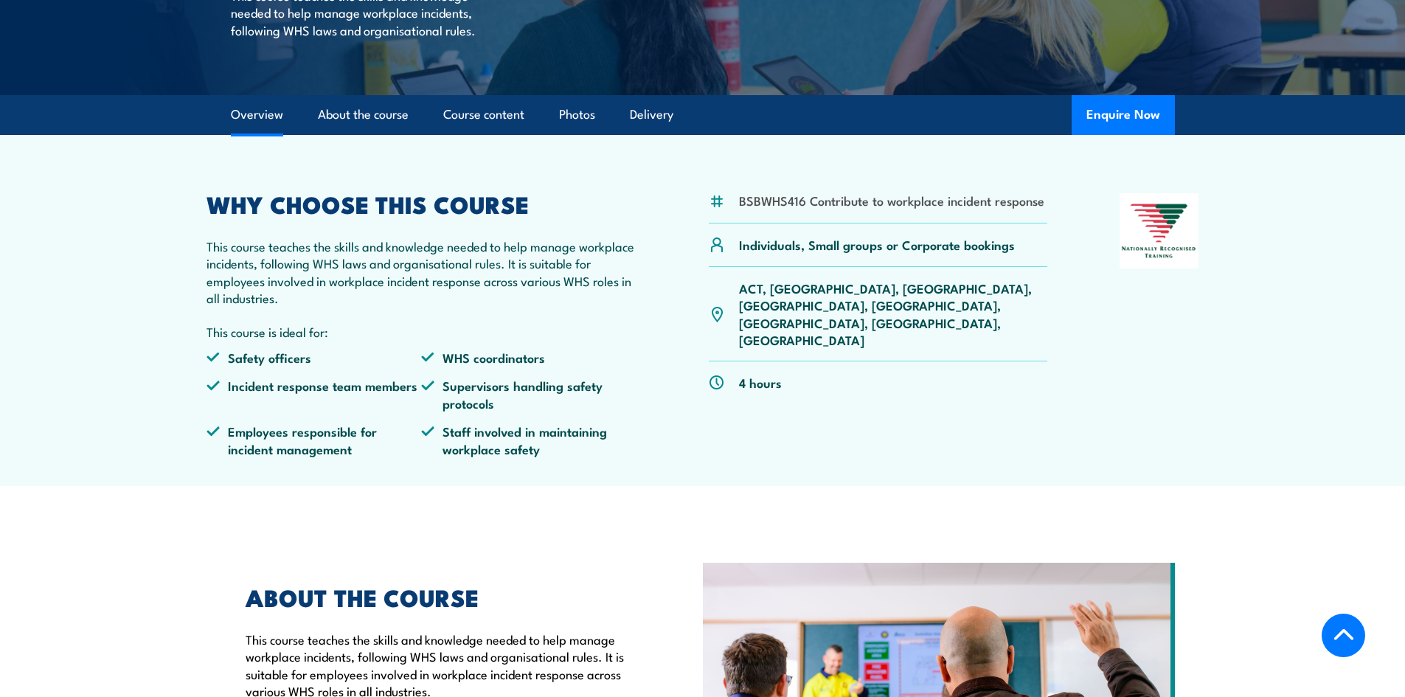
scroll to position [318, 0]
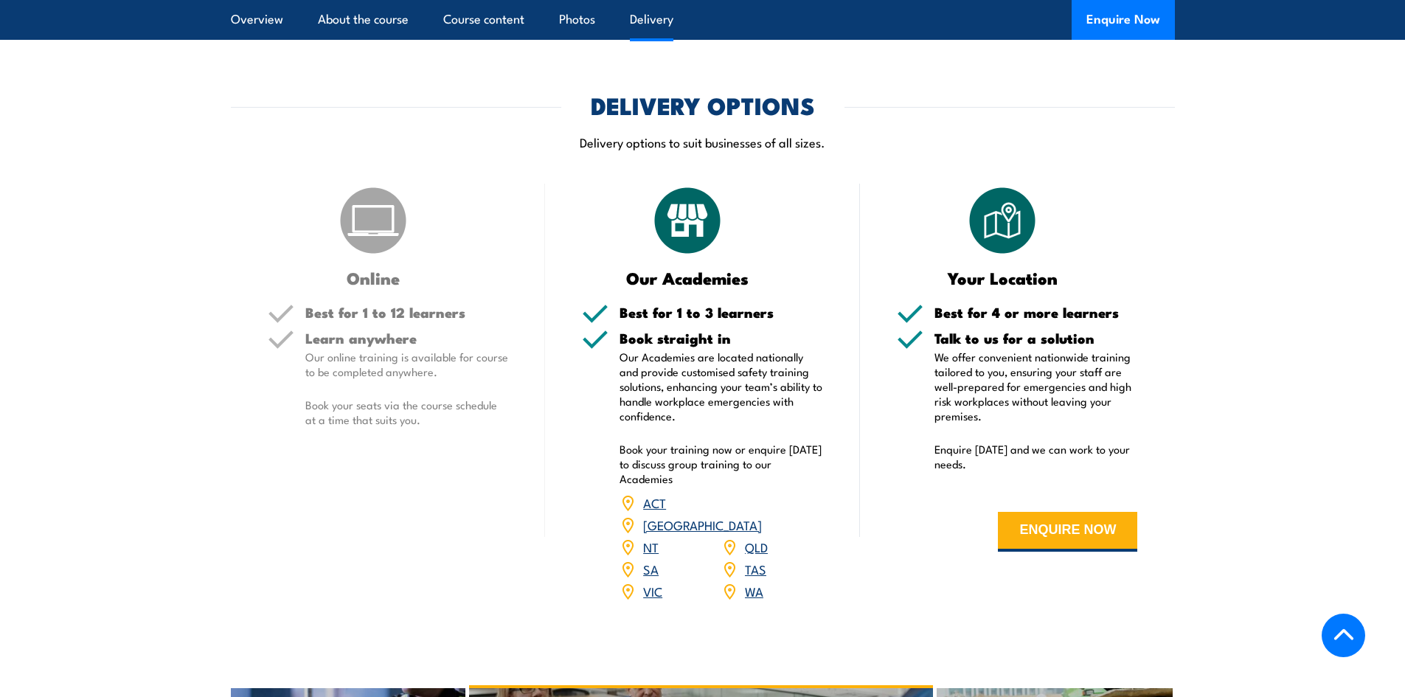
scroll to position [1475, 0]
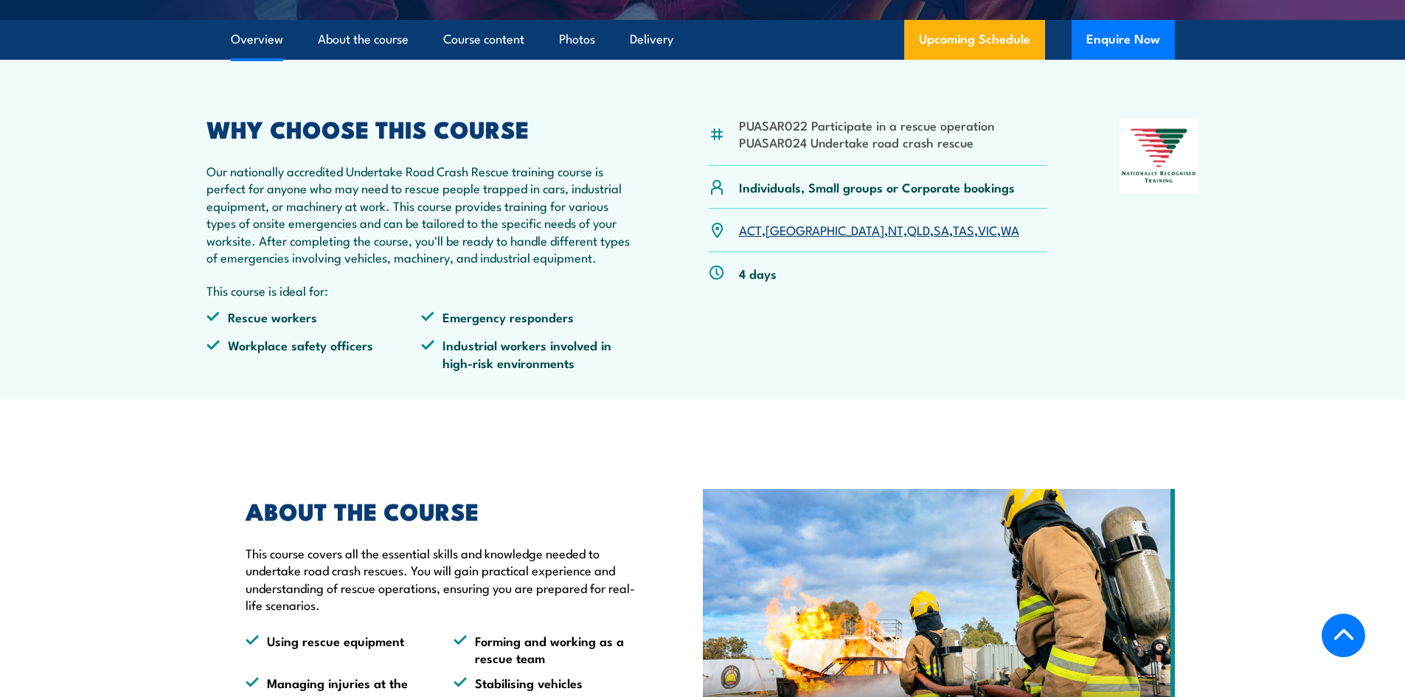
scroll to position [443, 0]
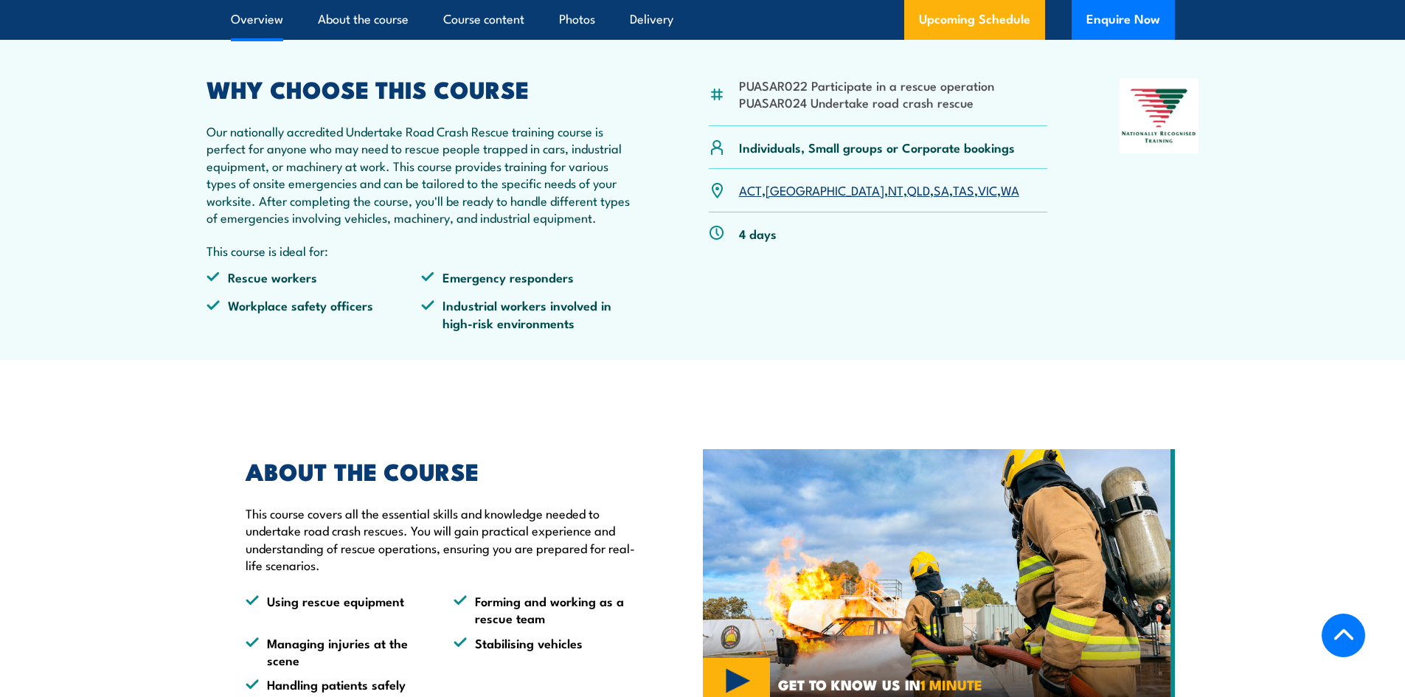
click at [1001, 190] on link "WA" at bounding box center [1010, 190] width 18 height 18
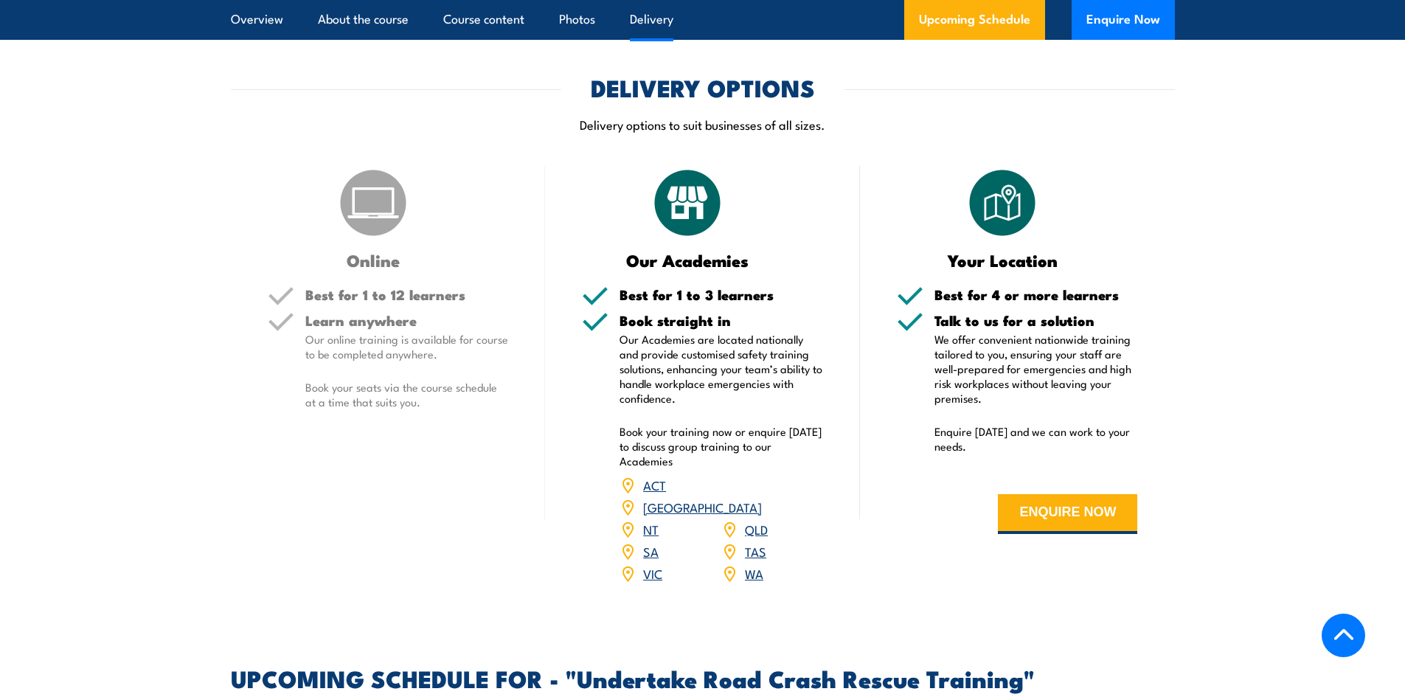
scroll to position [1718, 0]
